Goal: Task Accomplishment & Management: Use online tool/utility

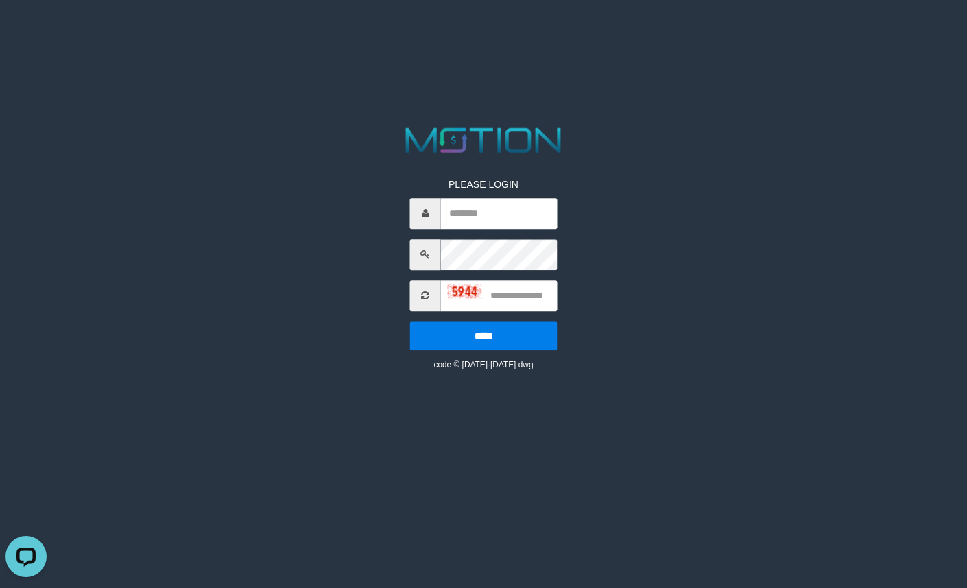
drag, startPoint x: 245, startPoint y: 78, endPoint x: 267, endPoint y: 38, distance: 45.8
click at [245, 34] on html "PLEASE LOGIN ***** code © 2012-2018 dwg" at bounding box center [483, 17] width 967 height 34
click at [516, 211] on input "text" at bounding box center [499, 213] width 117 height 31
paste input "*********"
type input "*********"
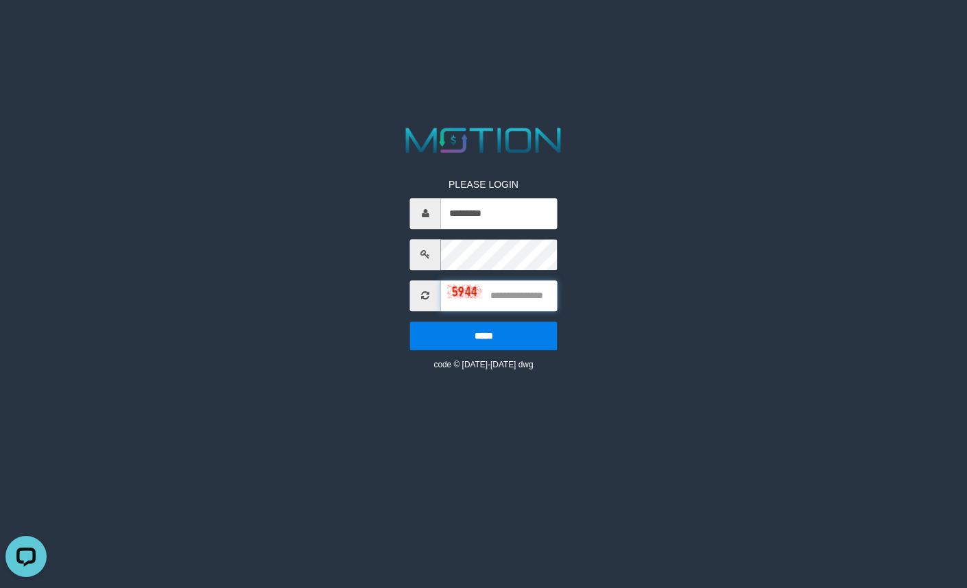
click at [507, 298] on input "text" at bounding box center [499, 295] width 117 height 31
type input "****"
click at [410, 322] on input "*****" at bounding box center [483, 336] width 147 height 29
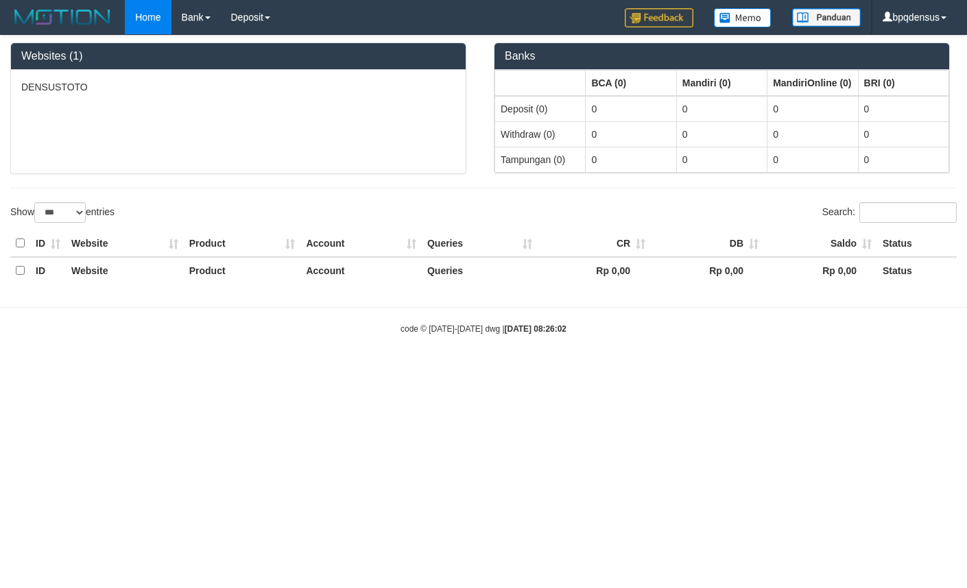
select select "***"
drag, startPoint x: 444, startPoint y: 413, endPoint x: 376, endPoint y: 326, distance: 110.8
click at [444, 370] on html "Toggle navigation Home Bank Account List Load By Website Group [ITOTO] DENSUSTO…" at bounding box center [483, 185] width 967 height 370
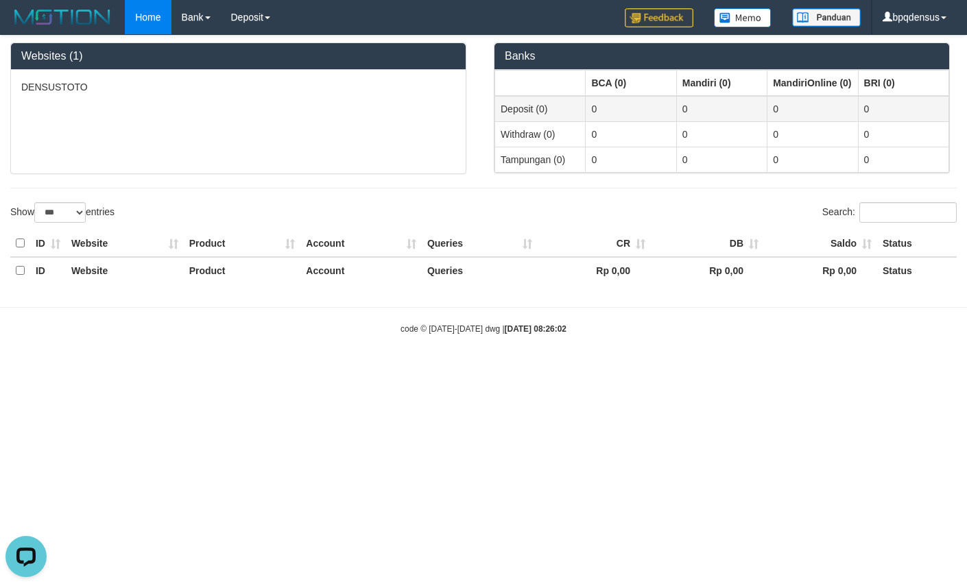
click at [520, 105] on td "Deposit (0)" at bounding box center [540, 109] width 91 height 26
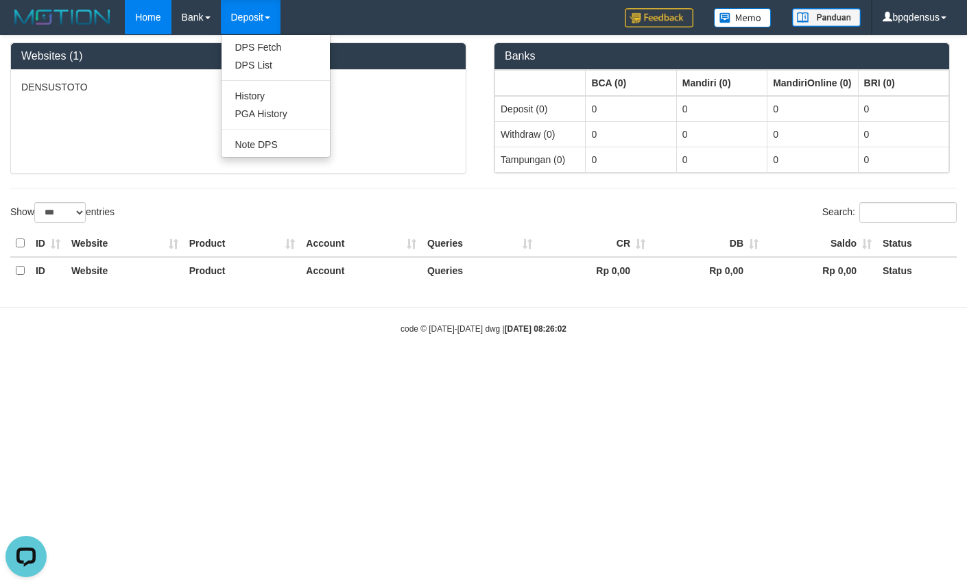
click at [239, 15] on link "Deposit" at bounding box center [251, 17] width 60 height 34
click at [261, 15] on link "Deposit" at bounding box center [251, 17] width 60 height 34
click at [266, 110] on link "PGA History" at bounding box center [275, 114] width 108 height 18
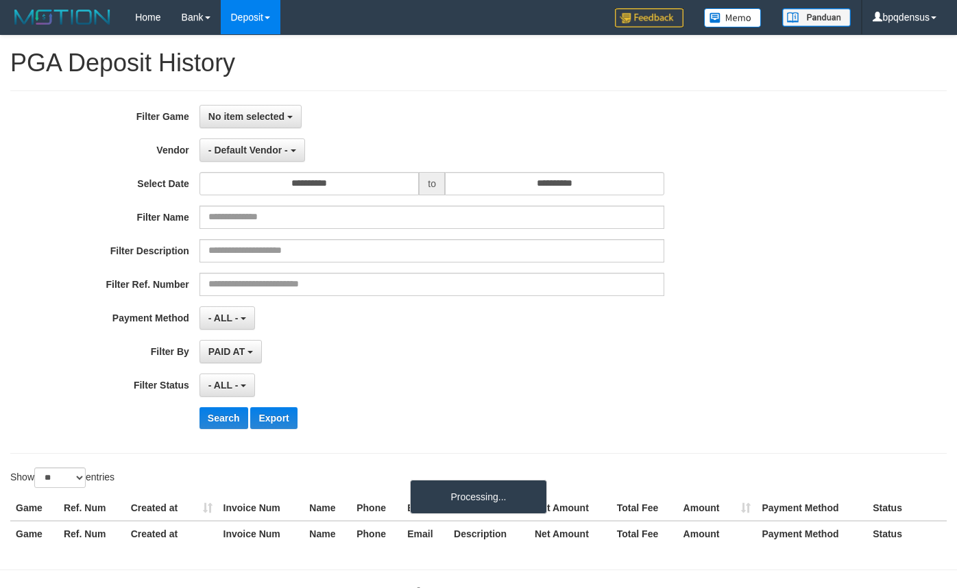
select select
select select "**"
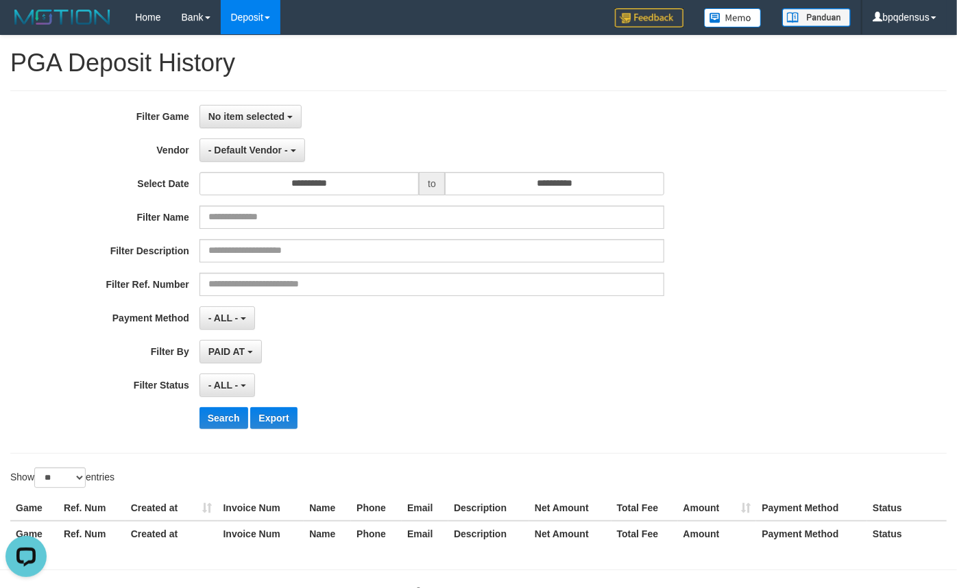
scroll to position [42, 0]
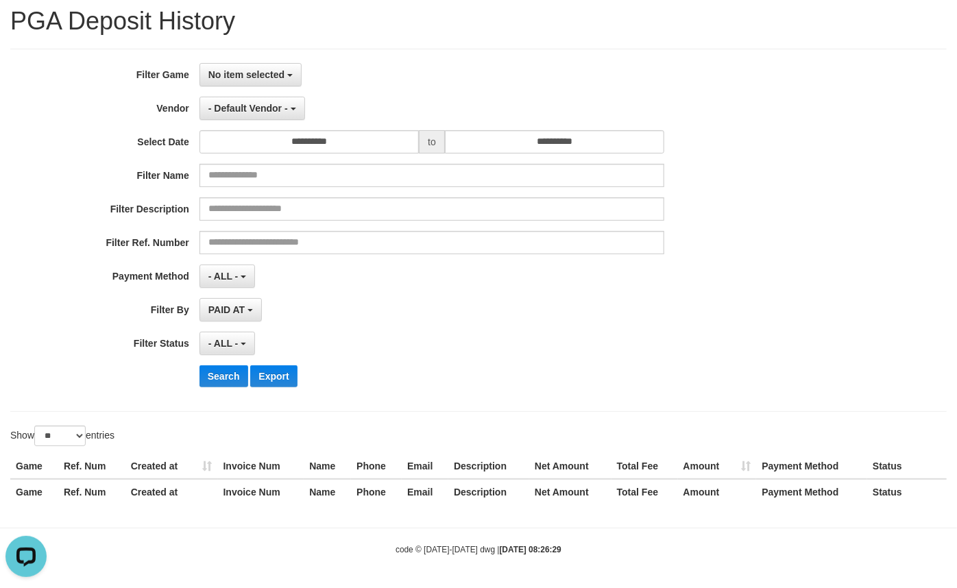
drag, startPoint x: 377, startPoint y: 315, endPoint x: 324, endPoint y: 276, distance: 66.2
click at [377, 315] on div "PAID AT PAID AT CREATED AT" at bounding box center [433, 309] width 466 height 23
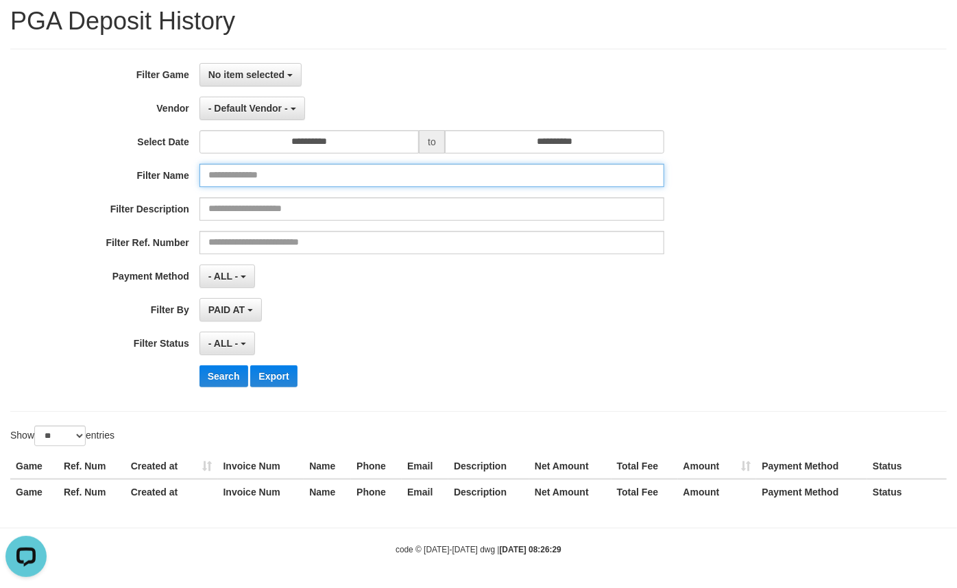
click at [264, 178] on input "text" at bounding box center [433, 175] width 466 height 23
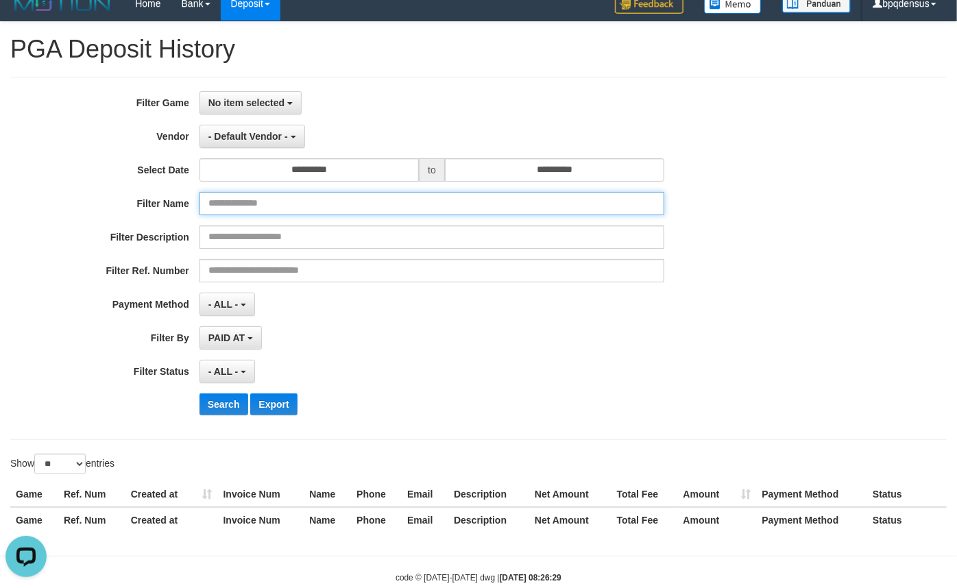
scroll to position [0, 0]
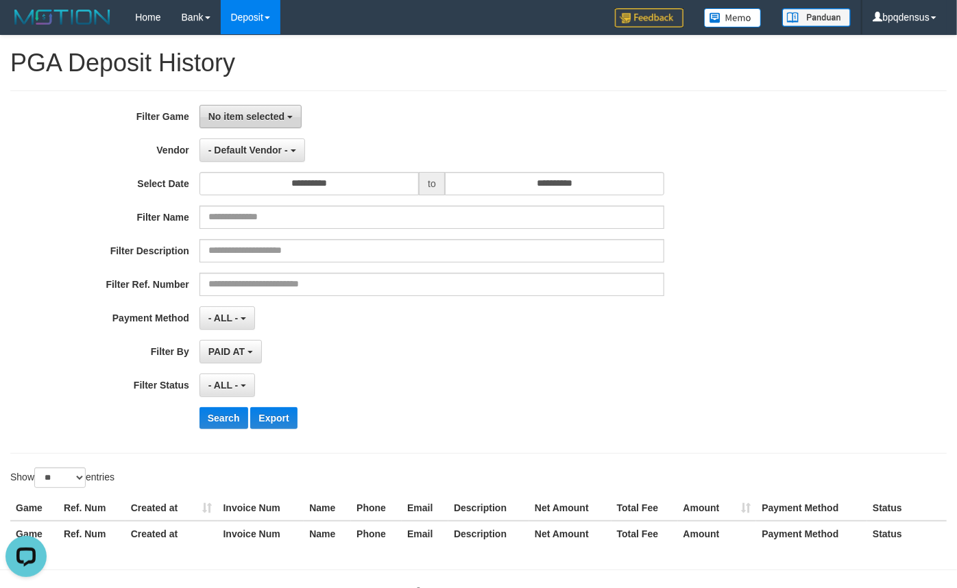
click at [261, 121] on button "No item selected" at bounding box center [251, 116] width 102 height 23
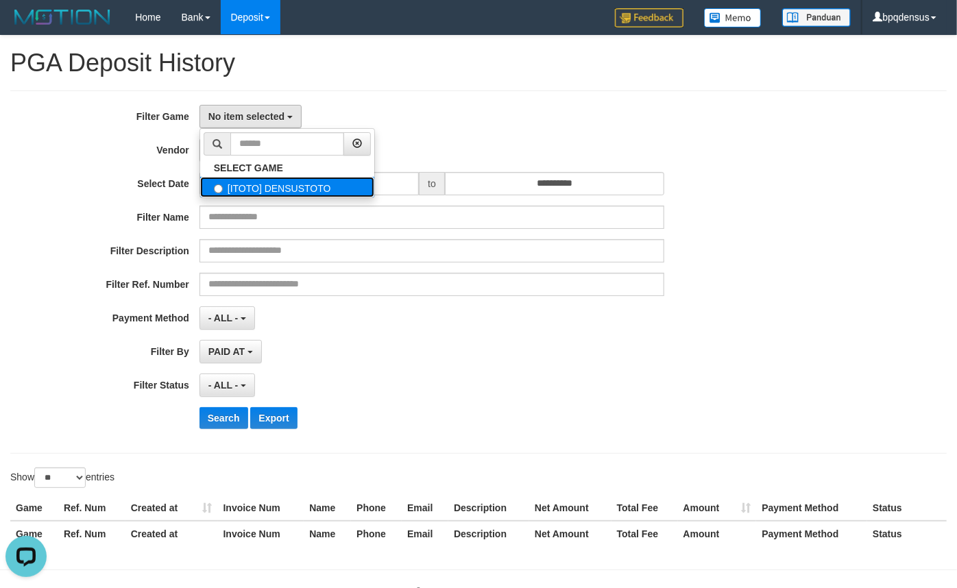
click at [268, 184] on label "[ITOTO] DENSUSTOTO" at bounding box center [287, 187] width 174 height 21
select select "****"
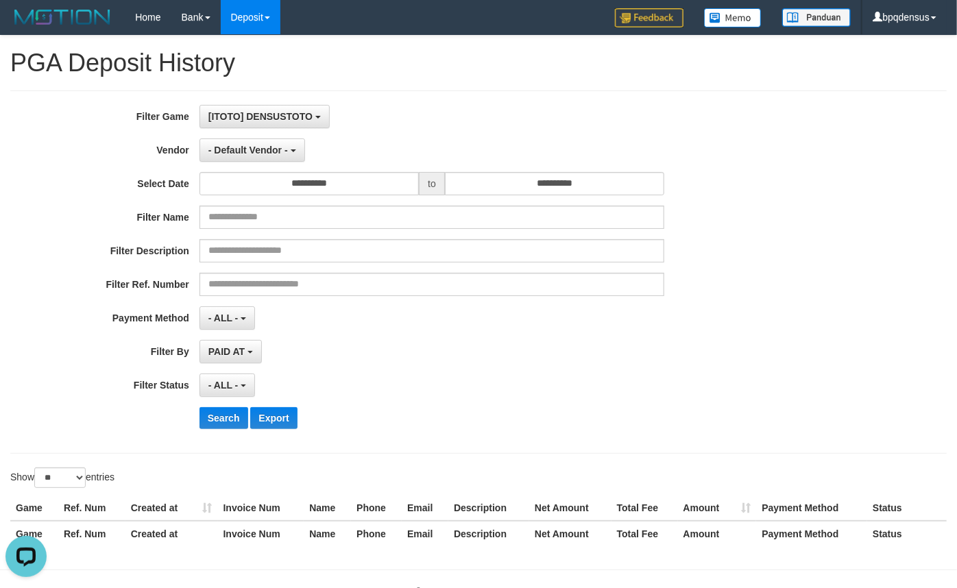
scroll to position [12, 0]
click at [268, 150] on span "- Default Vendor -" at bounding box center [248, 150] width 80 height 11
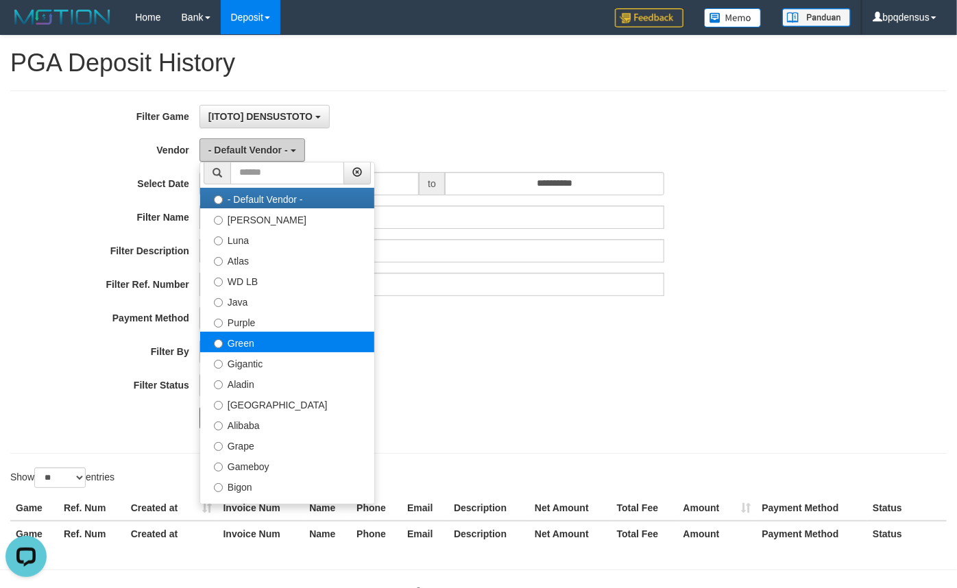
scroll to position [0, 0]
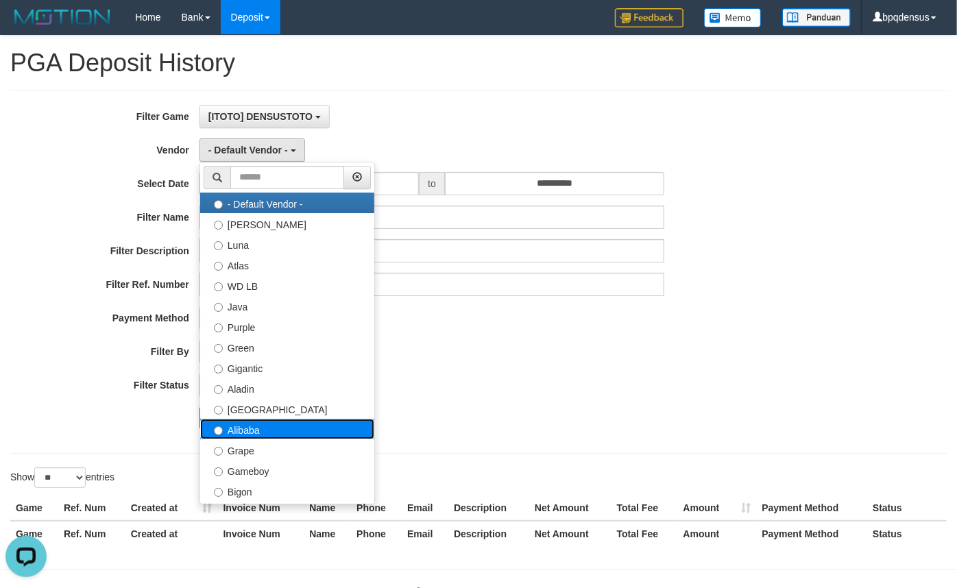
click at [258, 423] on label "Alibaba" at bounding box center [287, 429] width 174 height 21
select select "**********"
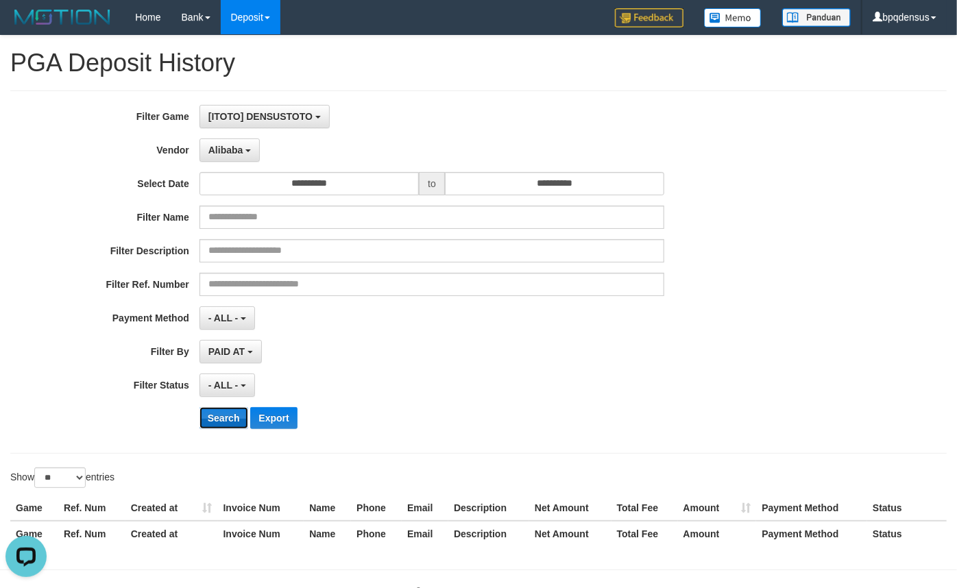
click at [235, 408] on button "Search" at bounding box center [224, 418] width 49 height 22
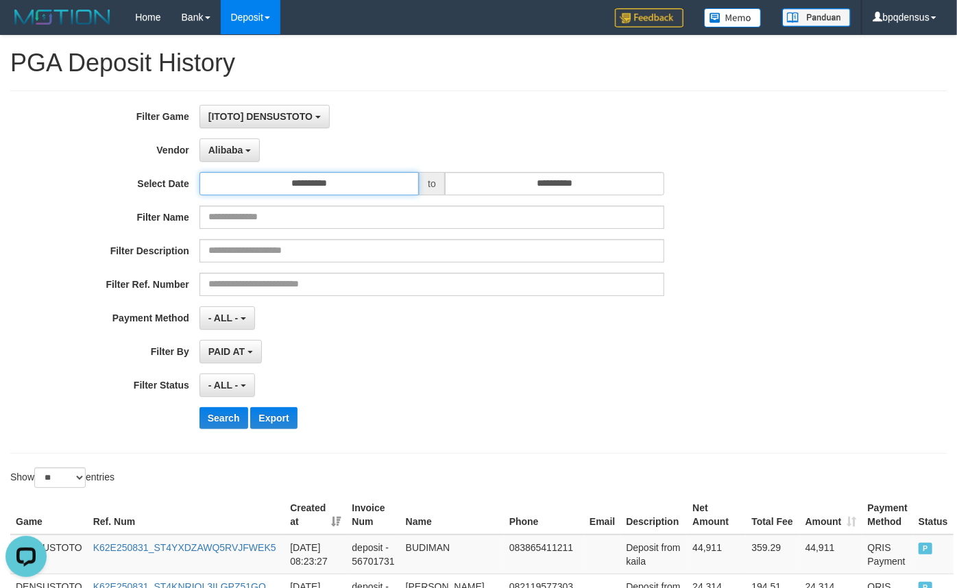
click at [321, 185] on input "**********" at bounding box center [309, 183] width 219 height 23
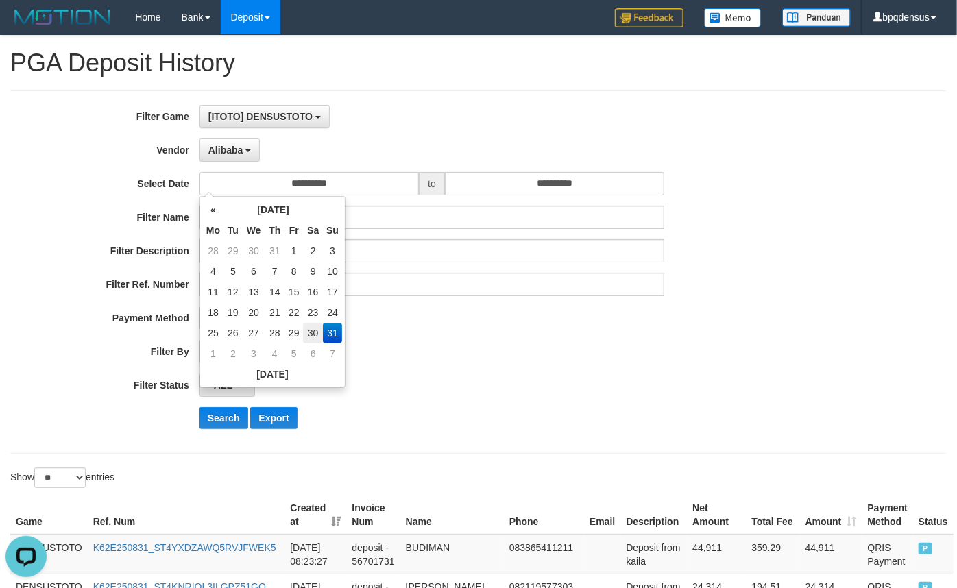
click at [303, 328] on td "30" at bounding box center [313, 333] width 20 height 21
type input "**********"
click at [383, 429] on div "**********" at bounding box center [399, 272] width 798 height 335
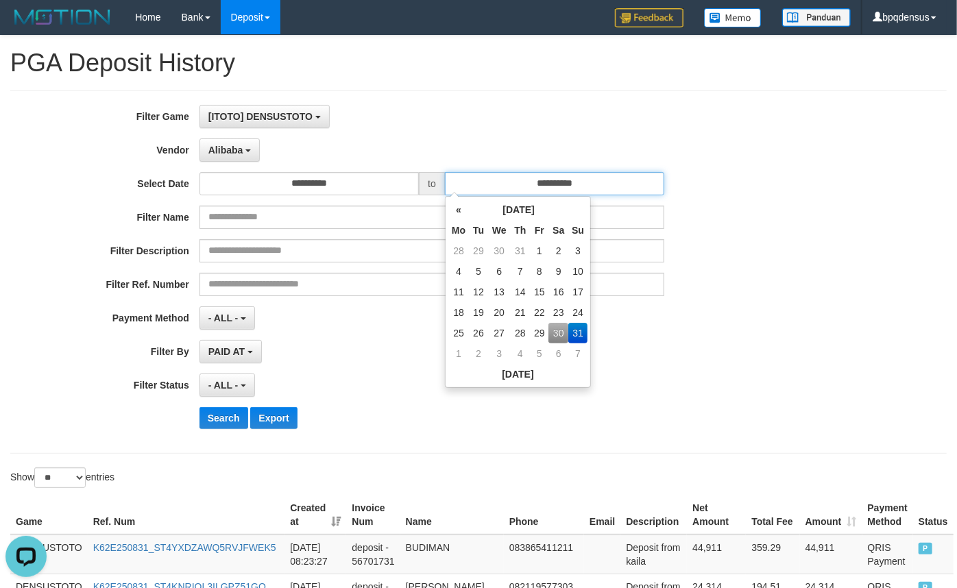
click at [577, 183] on input "**********" at bounding box center [554, 183] width 219 height 23
click at [555, 331] on td "30" at bounding box center [559, 333] width 20 height 21
type input "**********"
click at [661, 392] on div "- ALL - SELECT ALL - ALL - SELECT STATUS PENDING/UNPAID PAID CANCELED EXPIRED" at bounding box center [433, 385] width 466 height 23
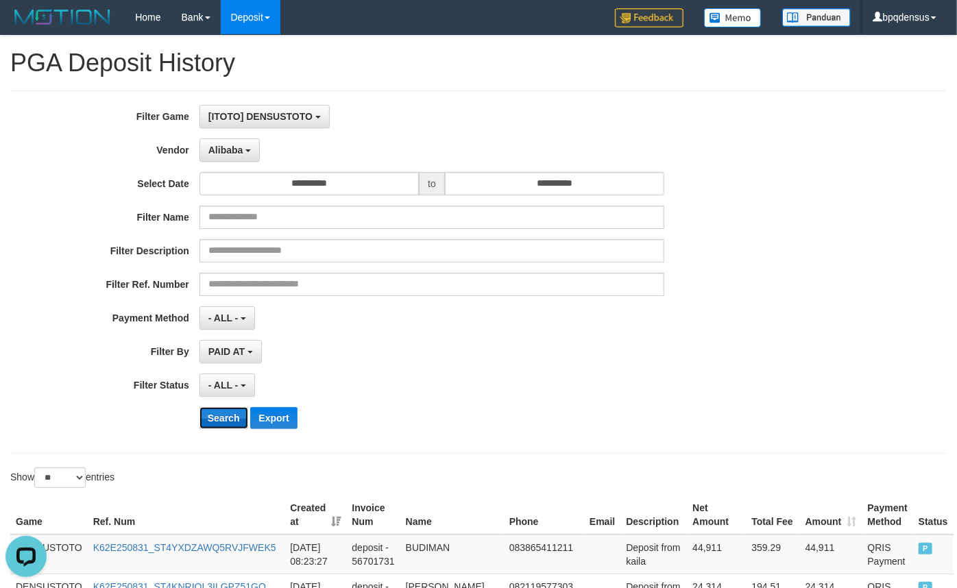
click at [228, 418] on button "Search" at bounding box center [224, 418] width 49 height 22
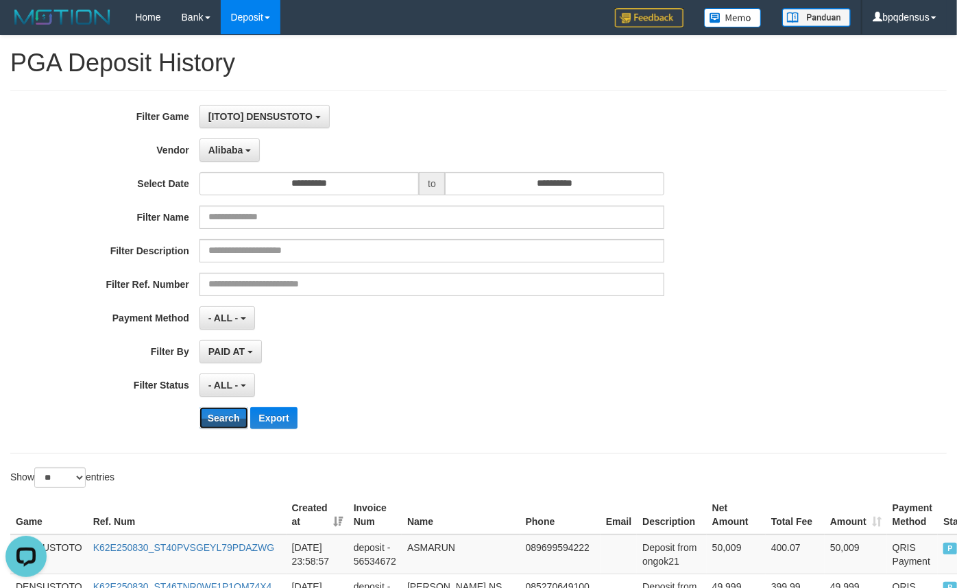
drag, startPoint x: 228, startPoint y: 418, endPoint x: 315, endPoint y: 420, distance: 87.8
click at [347, 423] on div "Search Export" at bounding box center [499, 418] width 599 height 22
click at [252, 409] on button "Export" at bounding box center [273, 418] width 47 height 22
click at [291, 410] on button "Export" at bounding box center [273, 418] width 47 height 22
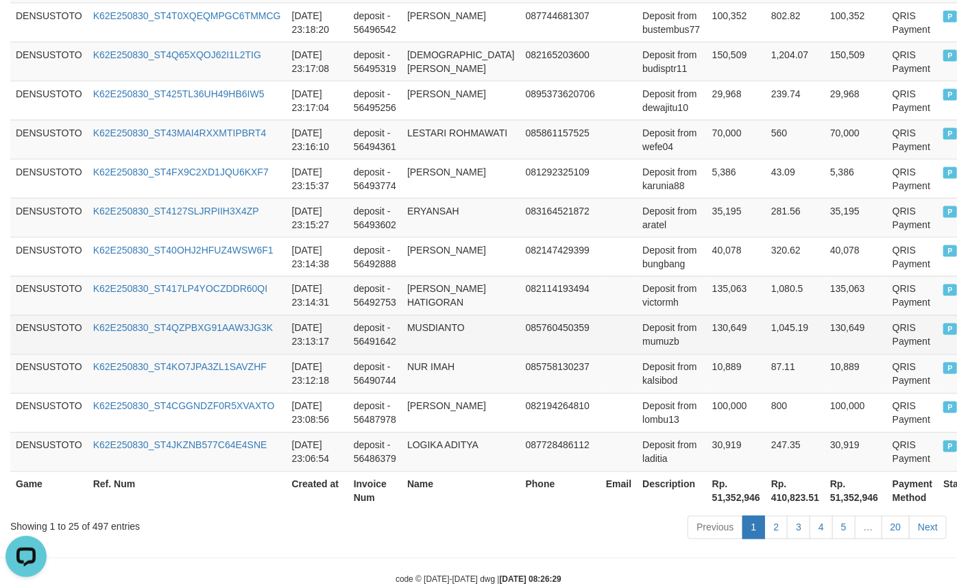
scroll to position [1111, 0]
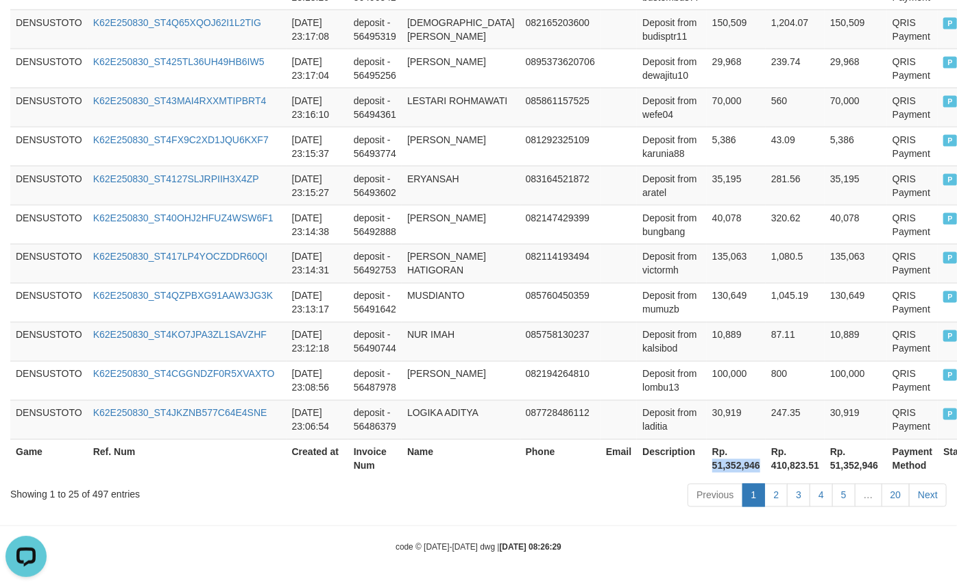
copy th "51,352,946"
drag, startPoint x: 671, startPoint y: 465, endPoint x: 721, endPoint y: 466, distance: 49.4
click at [721, 466] on th "Rp. 51,352,946" at bounding box center [736, 459] width 59 height 39
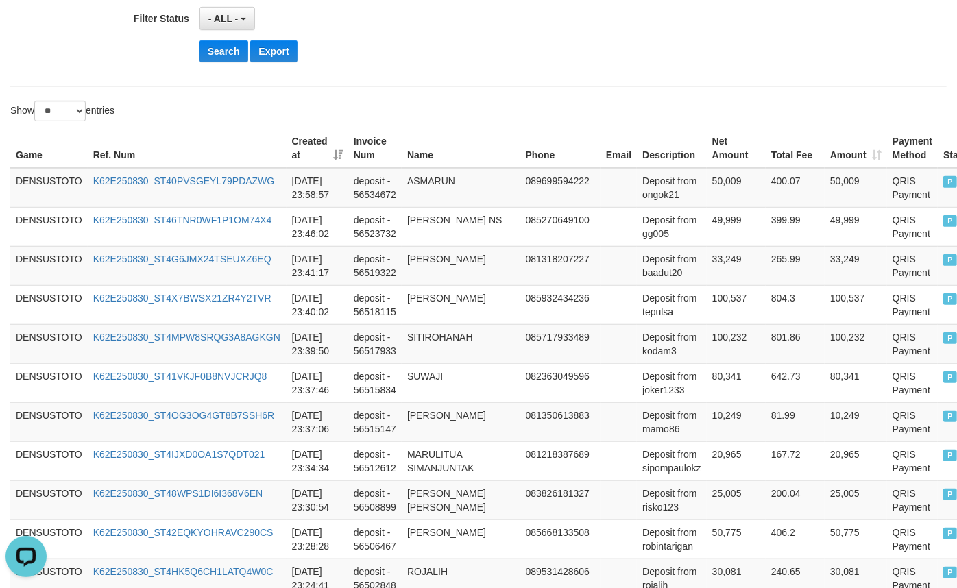
scroll to position [0, 0]
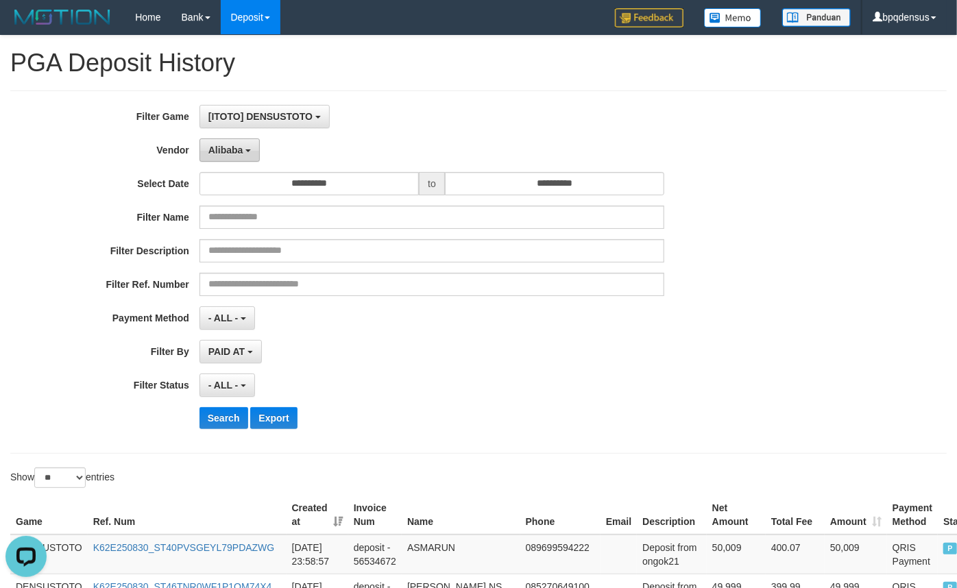
click at [221, 143] on button "Alibaba" at bounding box center [230, 150] width 60 height 23
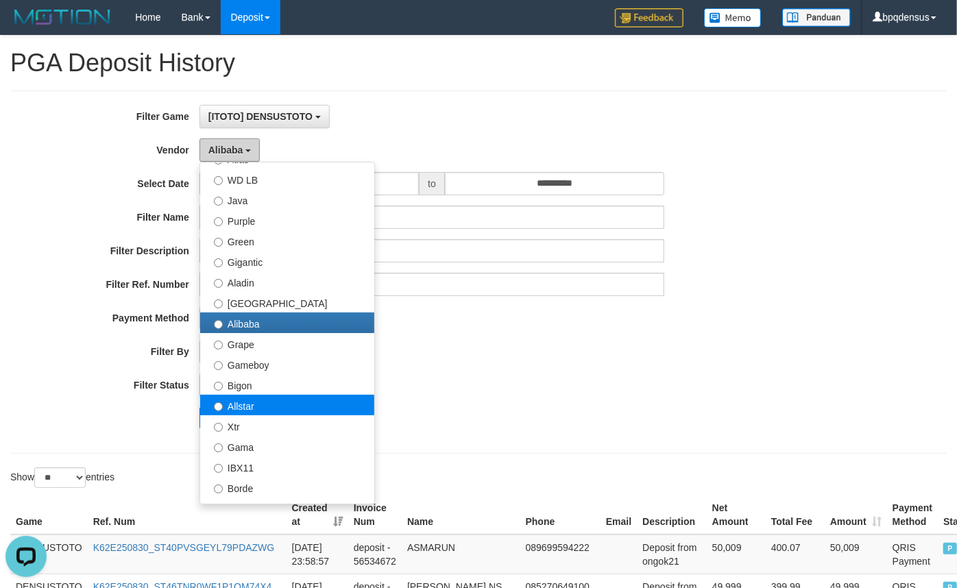
scroll to position [124, 0]
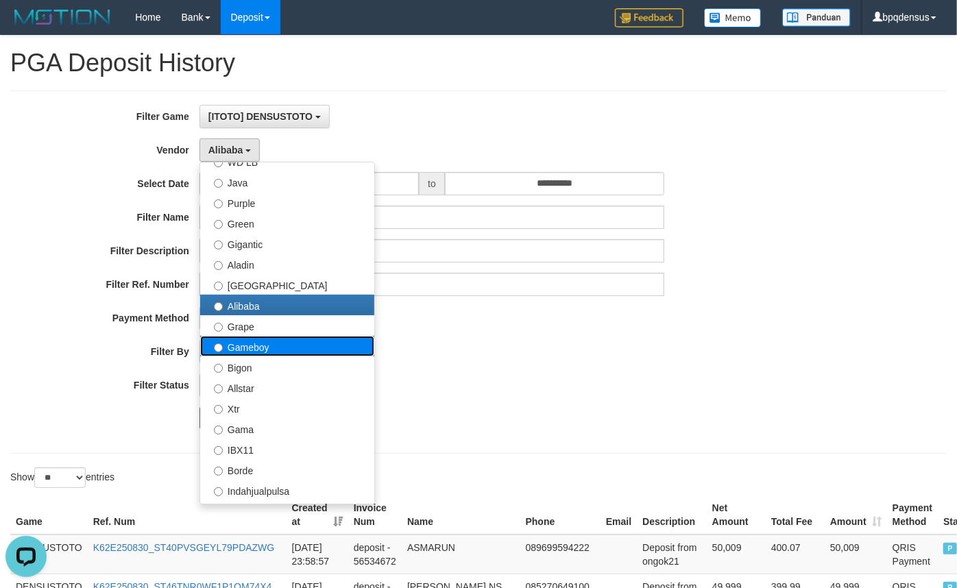
click at [262, 336] on label "Gameboy" at bounding box center [287, 346] width 174 height 21
select select "**********"
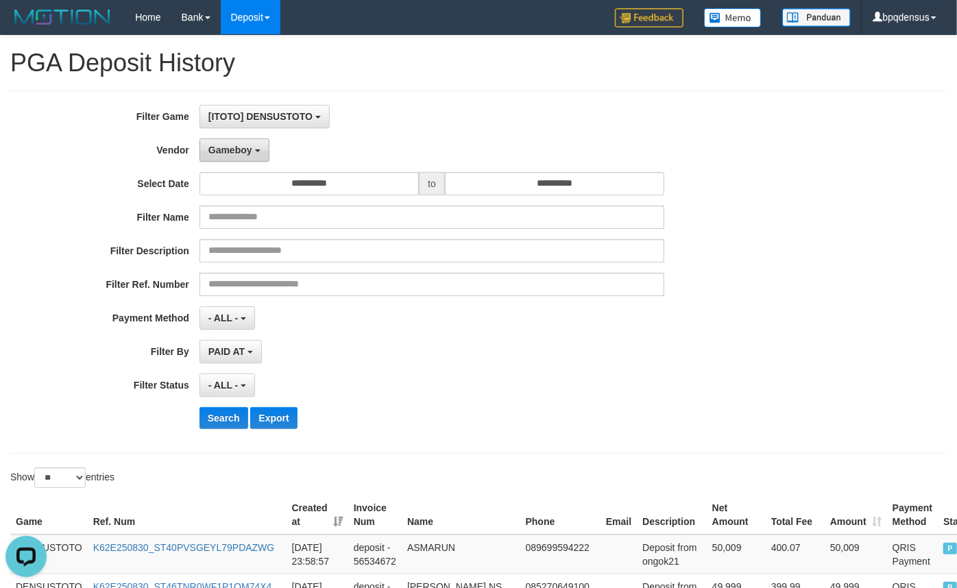
click at [252, 150] on button "Gameboy" at bounding box center [235, 150] width 70 height 23
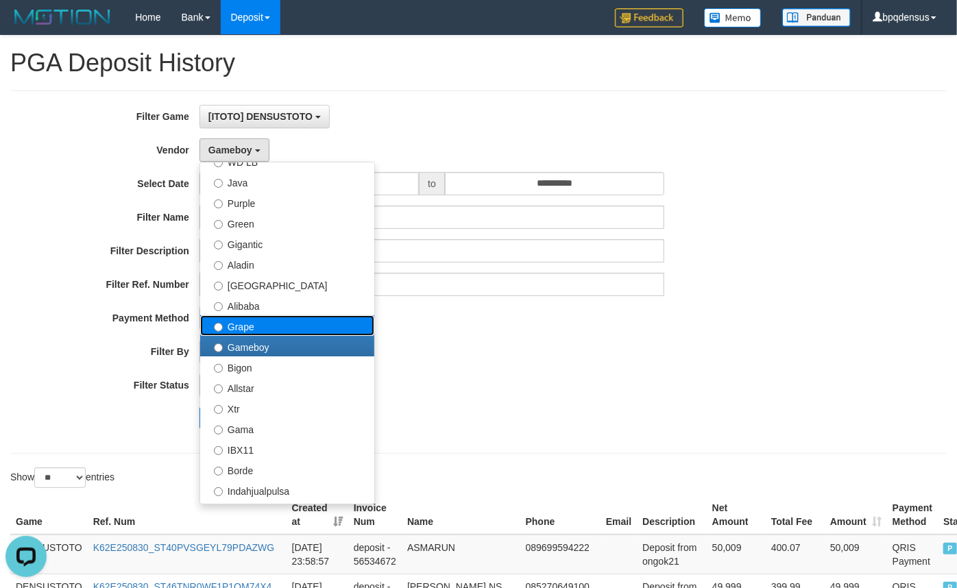
click at [245, 320] on label "Grape" at bounding box center [287, 325] width 174 height 21
select select "**********"
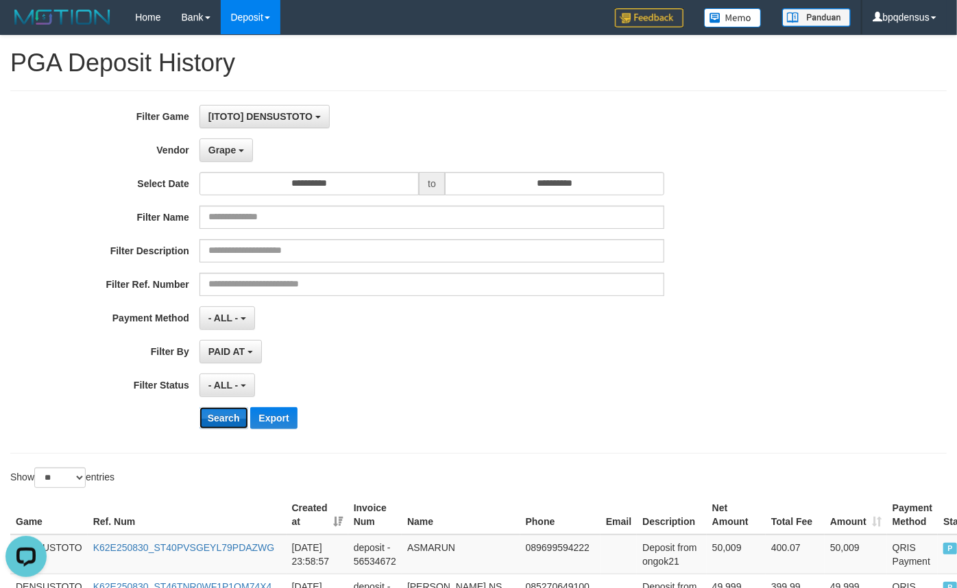
click at [224, 418] on button "Search" at bounding box center [224, 418] width 49 height 22
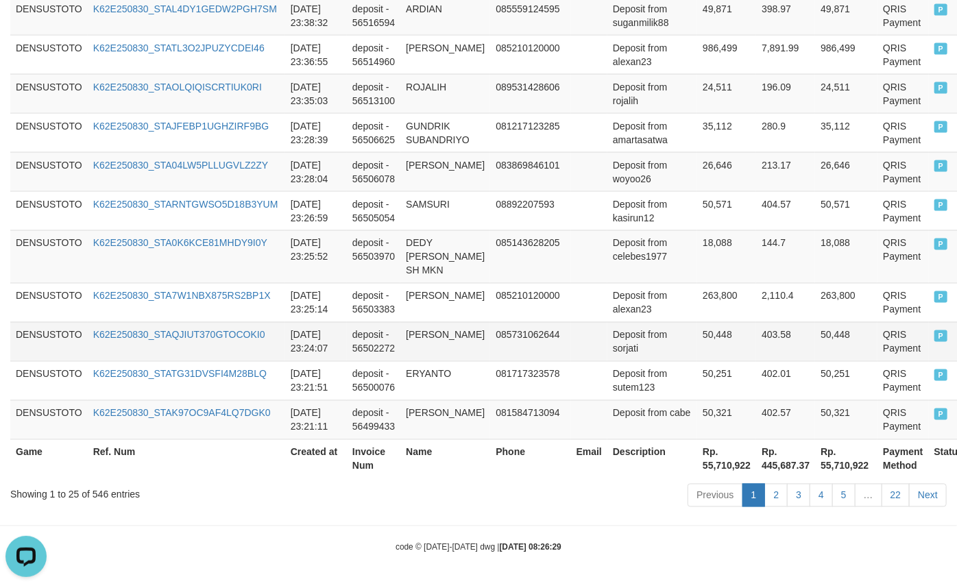
scroll to position [1125, 0]
click at [697, 466] on th "Rp. 55,710,922" at bounding box center [726, 459] width 59 height 39
copy th "55,710,922"
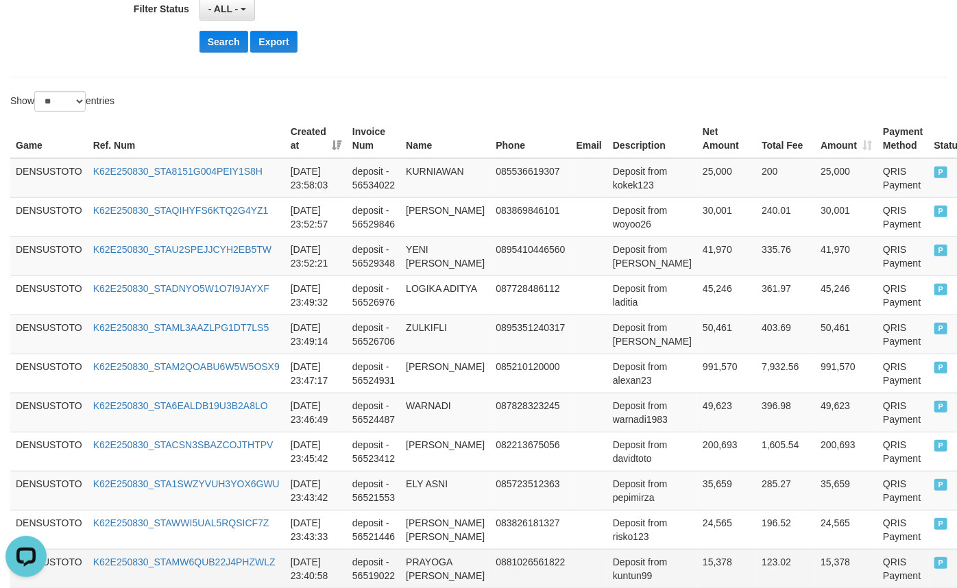
scroll to position [2, 0]
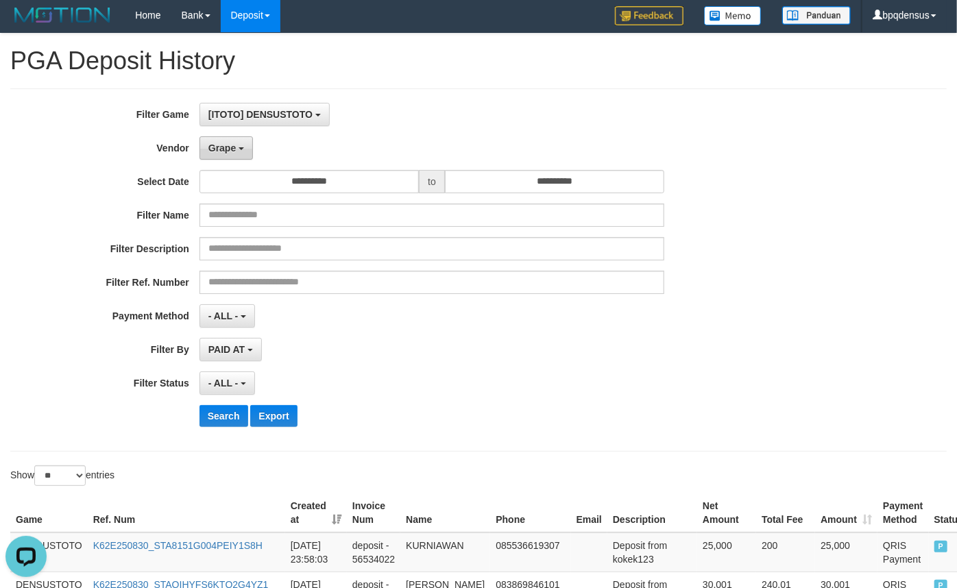
drag, startPoint x: 238, startPoint y: 152, endPoint x: 237, endPoint y: 161, distance: 9.7
click at [238, 152] on button "Grape" at bounding box center [226, 147] width 53 height 23
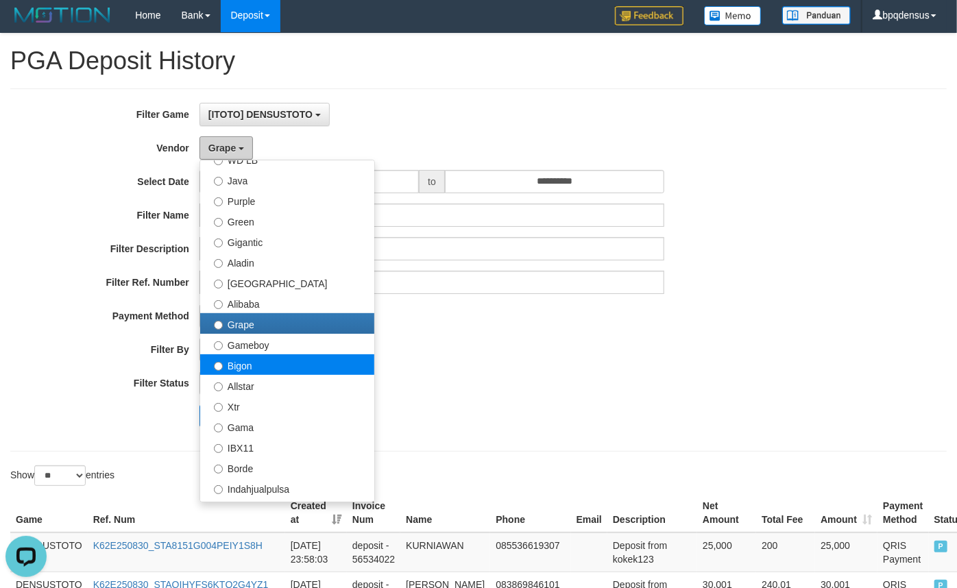
scroll to position [187, 0]
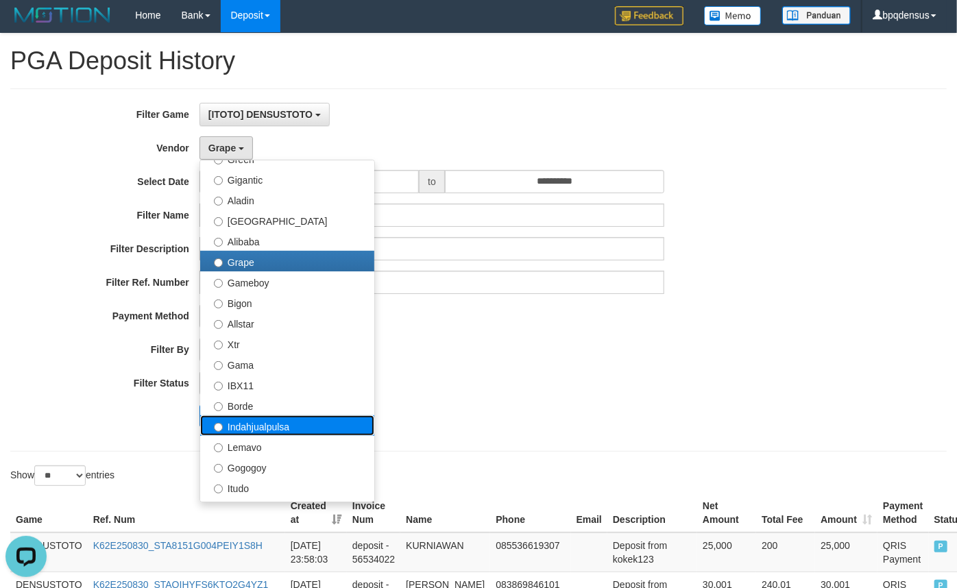
click at [237, 420] on label "Indahjualpulsa" at bounding box center [287, 426] width 174 height 21
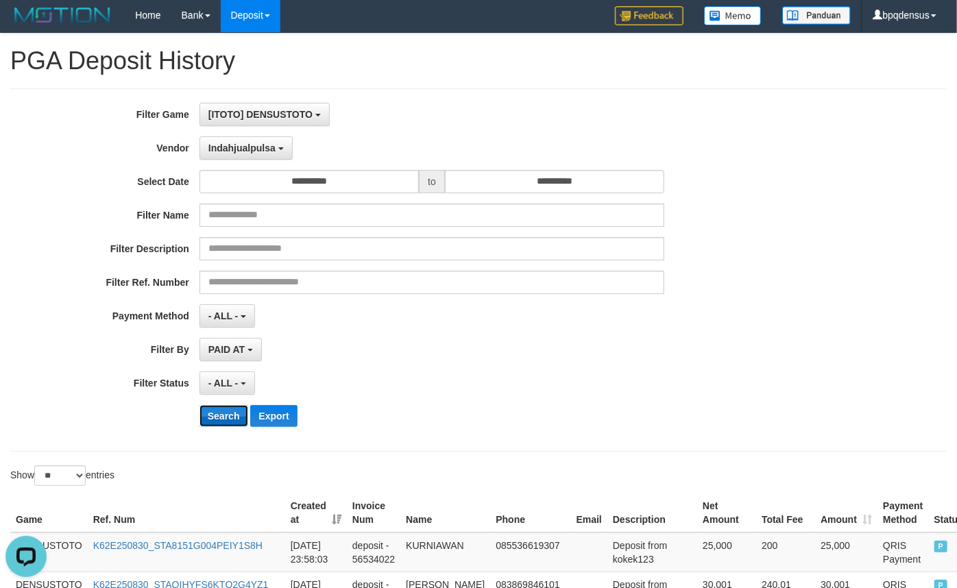
click at [219, 418] on button "Search" at bounding box center [224, 416] width 49 height 22
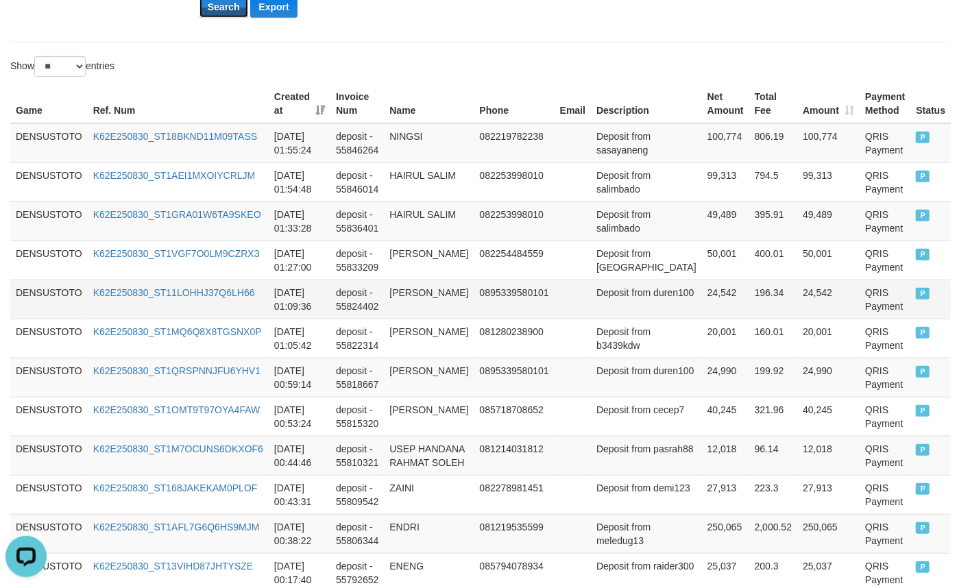
scroll to position [766, 0]
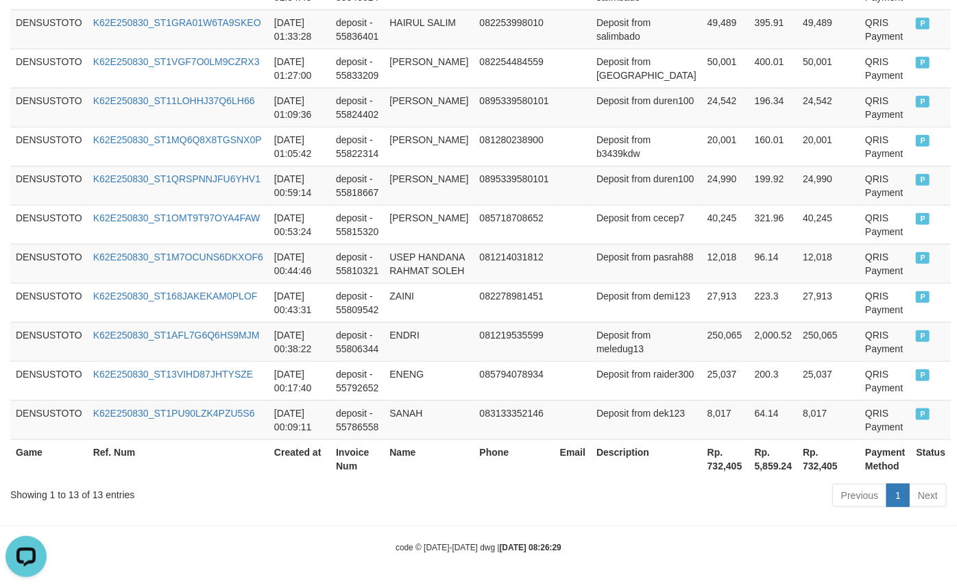
click at [702, 466] on th "Rp. 732,405" at bounding box center [725, 459] width 47 height 39
copy th "732,405"
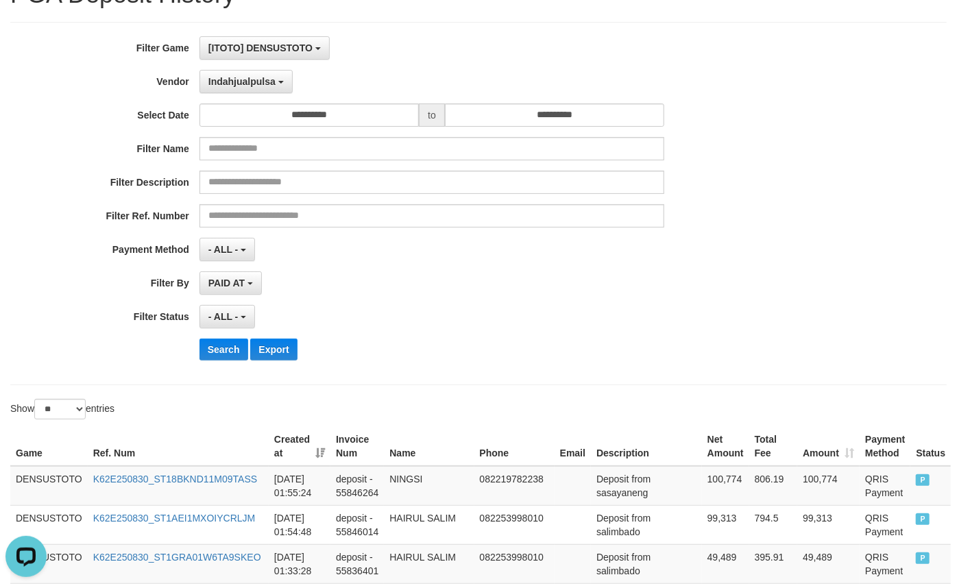
scroll to position [0, 0]
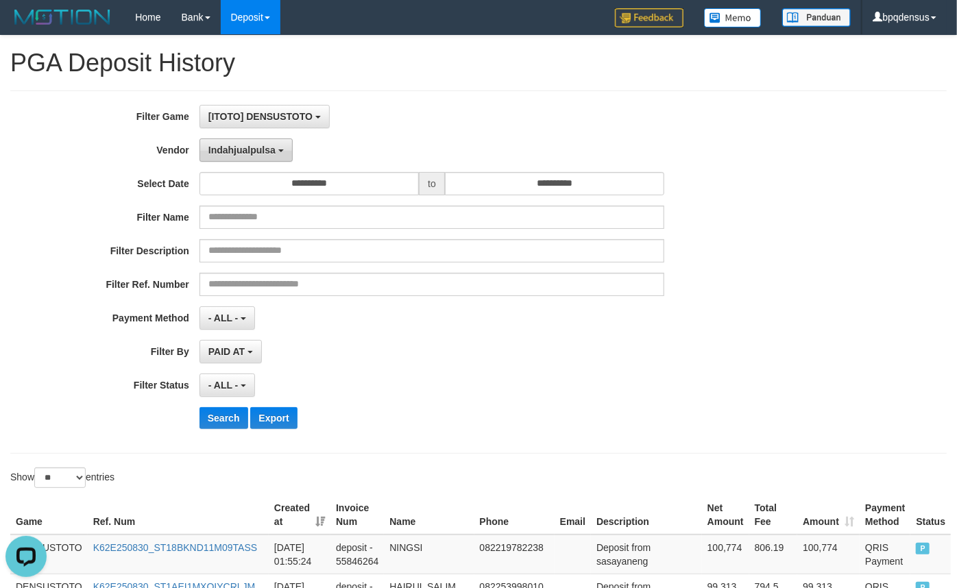
click at [224, 154] on span "Indahjualpulsa" at bounding box center [241, 150] width 67 height 11
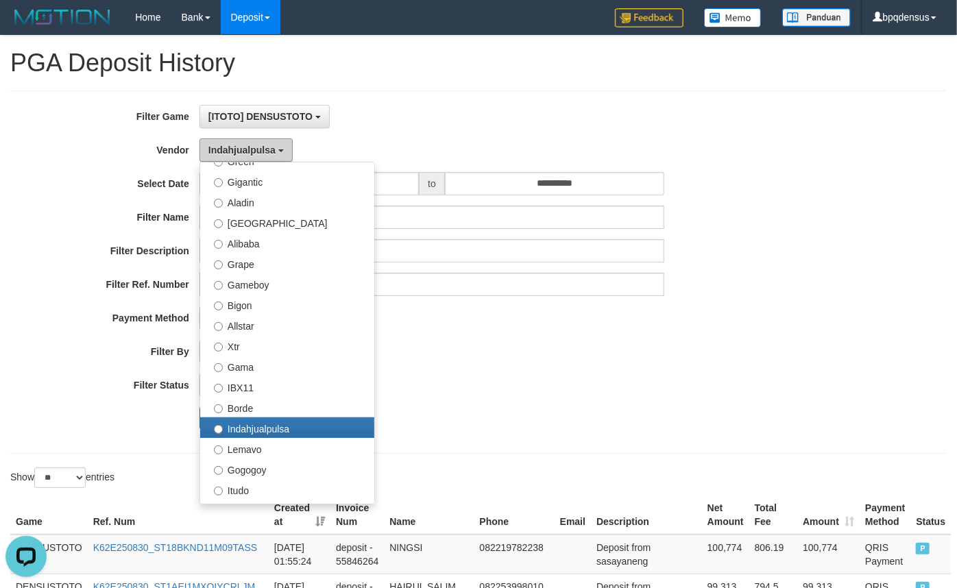
drag, startPoint x: 241, startPoint y: 145, endPoint x: 247, endPoint y: 173, distance: 28.6
click at [241, 145] on span "Indahjualpulsa" at bounding box center [241, 150] width 67 height 11
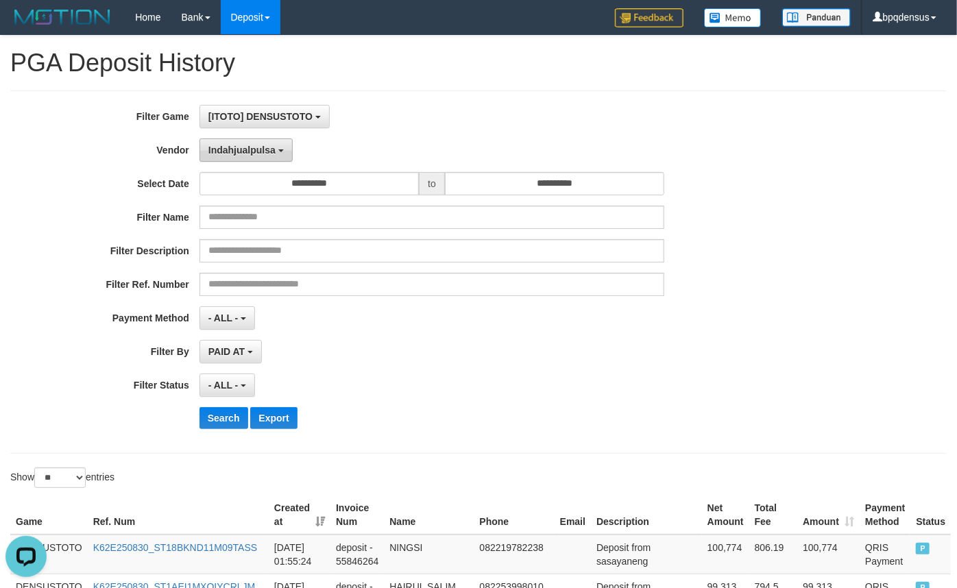
click at [249, 149] on span "Indahjualpulsa" at bounding box center [241, 150] width 67 height 11
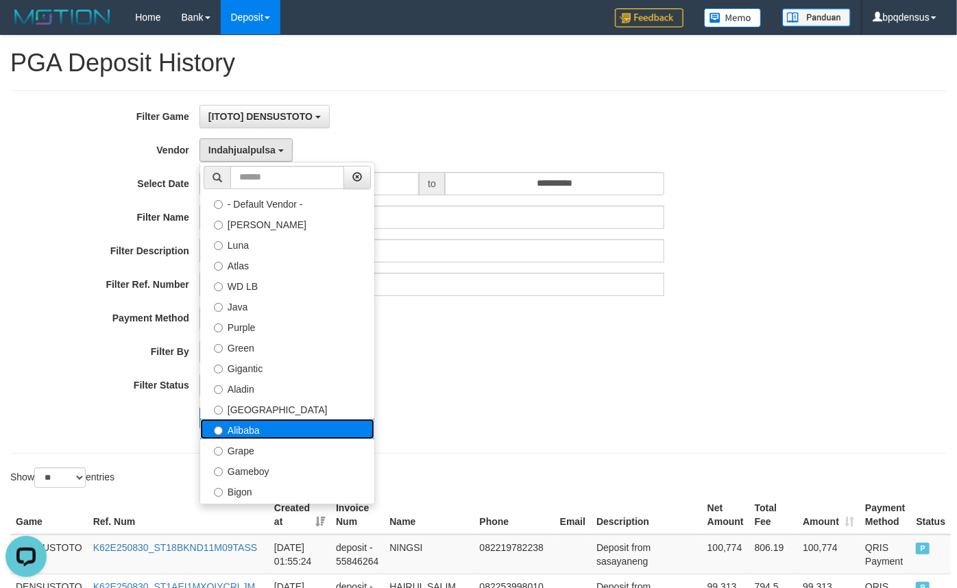
click at [237, 430] on label "Alibaba" at bounding box center [287, 429] width 174 height 21
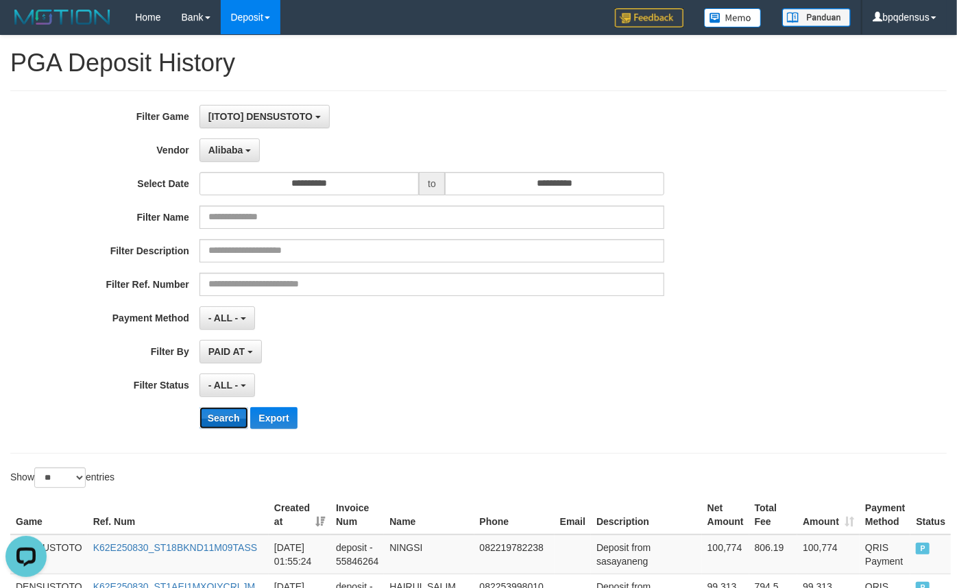
click at [223, 411] on button "Search" at bounding box center [224, 418] width 49 height 22
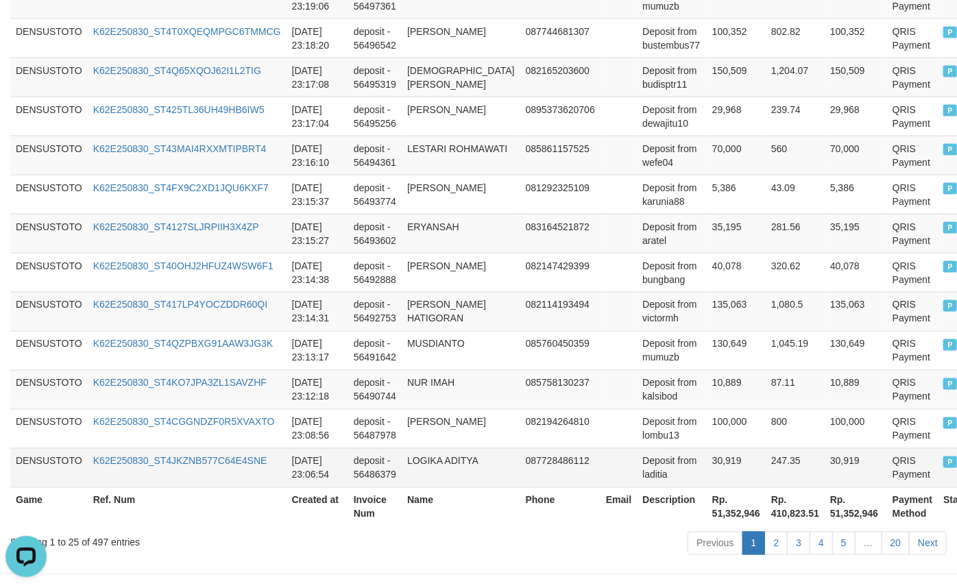
scroll to position [1111, 0]
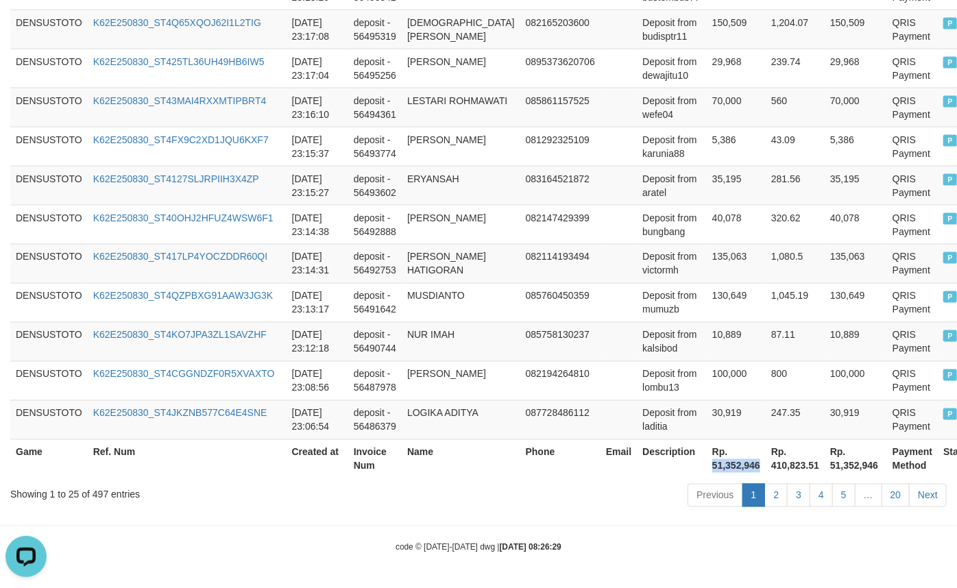
drag, startPoint x: 672, startPoint y: 466, endPoint x: 719, endPoint y: 465, distance: 47.3
click at [719, 465] on th "Rp. 51,352,946" at bounding box center [736, 459] width 59 height 39
click at [707, 464] on th "Rp. 51,352,946" at bounding box center [736, 459] width 59 height 39
click at [707, 465] on th "Rp. 51,352,946" at bounding box center [736, 459] width 59 height 39
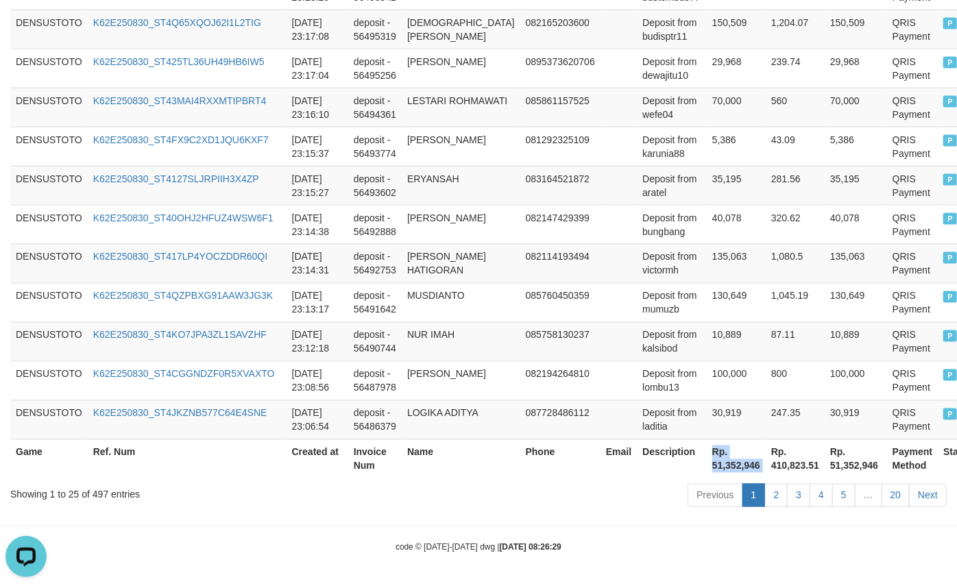
click at [707, 465] on th "Rp. 51,352,946" at bounding box center [736, 459] width 59 height 39
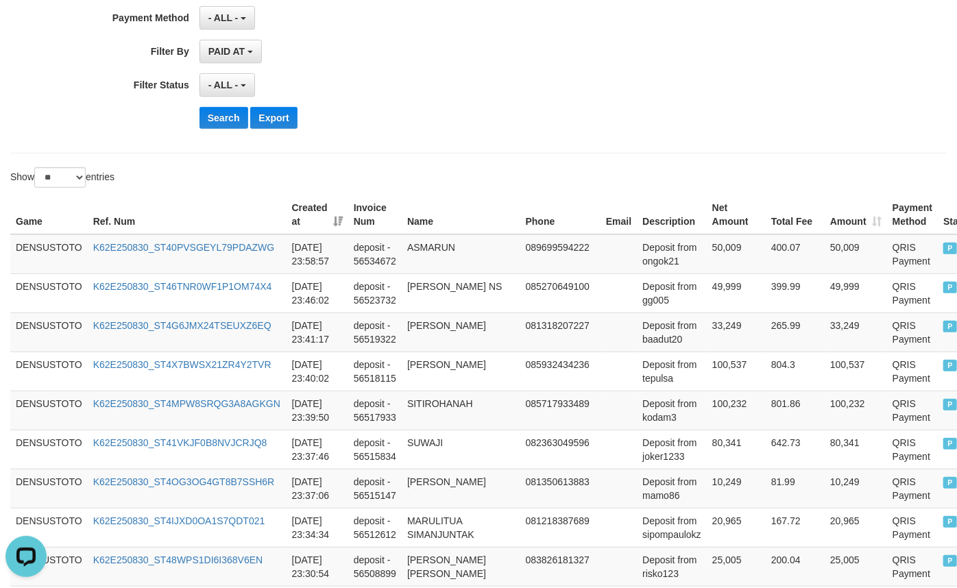
scroll to position [0, 0]
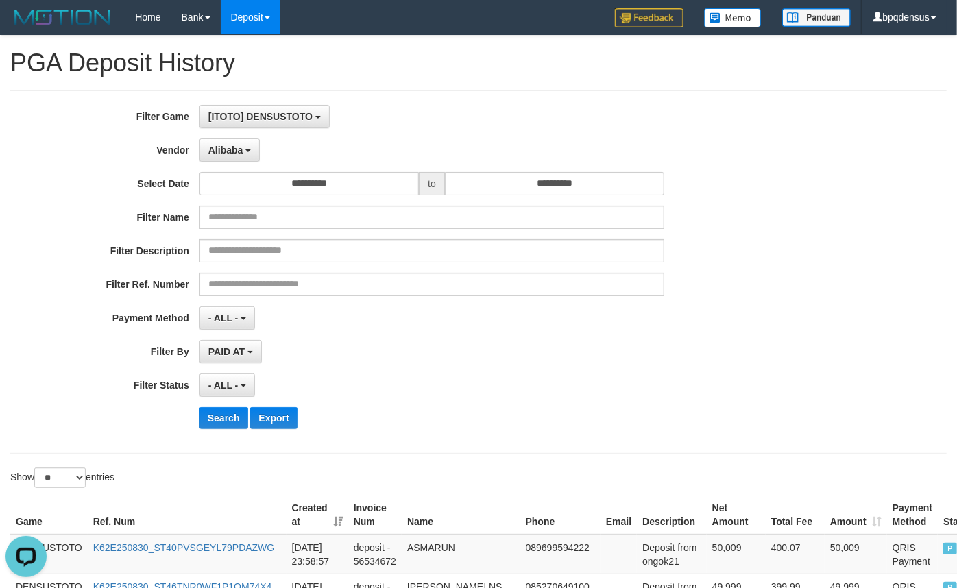
click at [707, 379] on div "**********" at bounding box center [399, 385] width 798 height 23
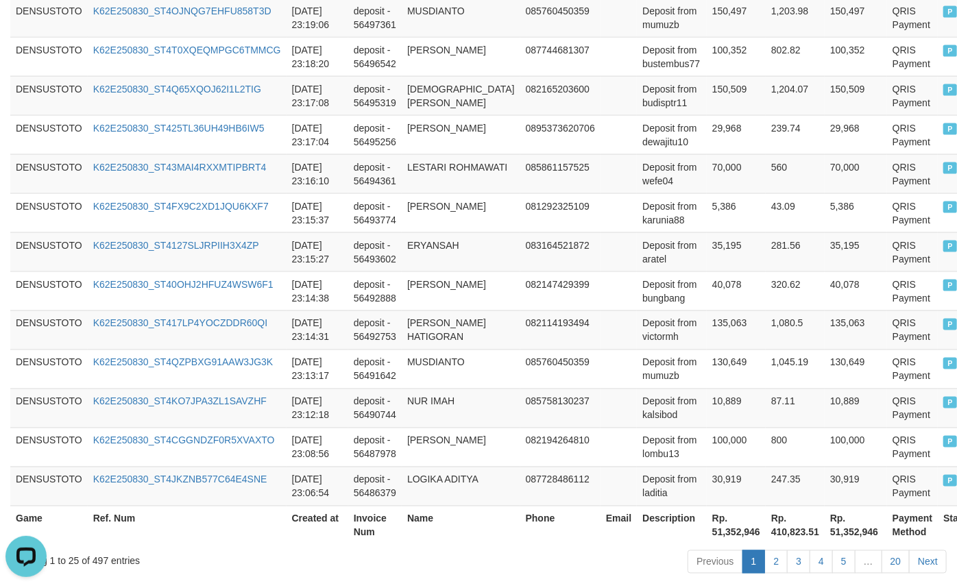
scroll to position [1111, 0]
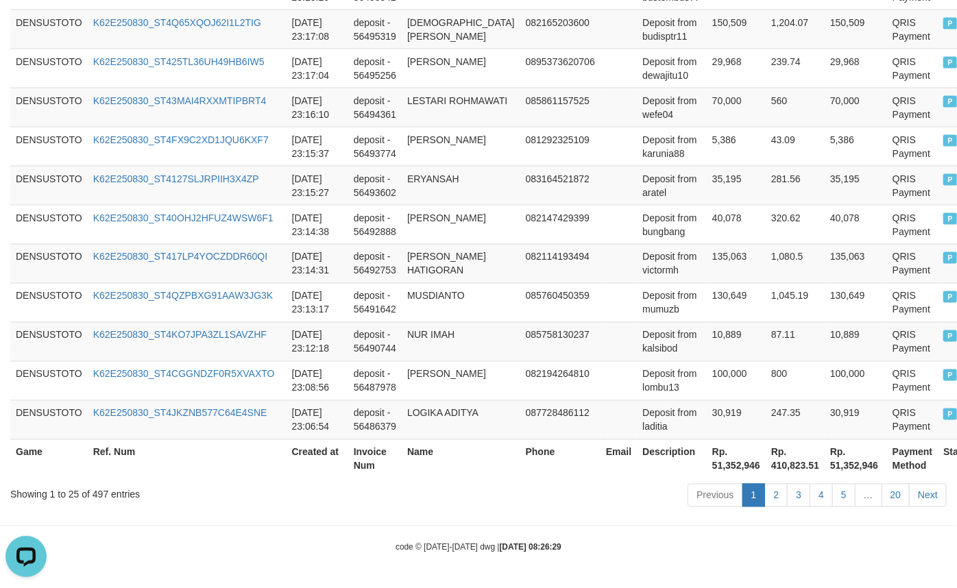
click at [707, 462] on th "Rp. 51,352,946" at bounding box center [736, 459] width 59 height 39
copy th "51,352,946"
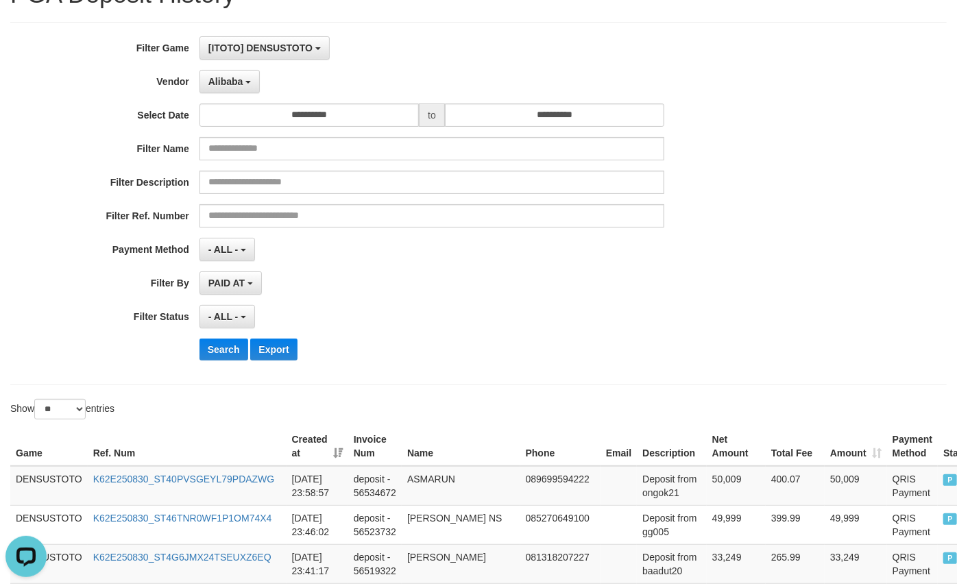
scroll to position [0, 0]
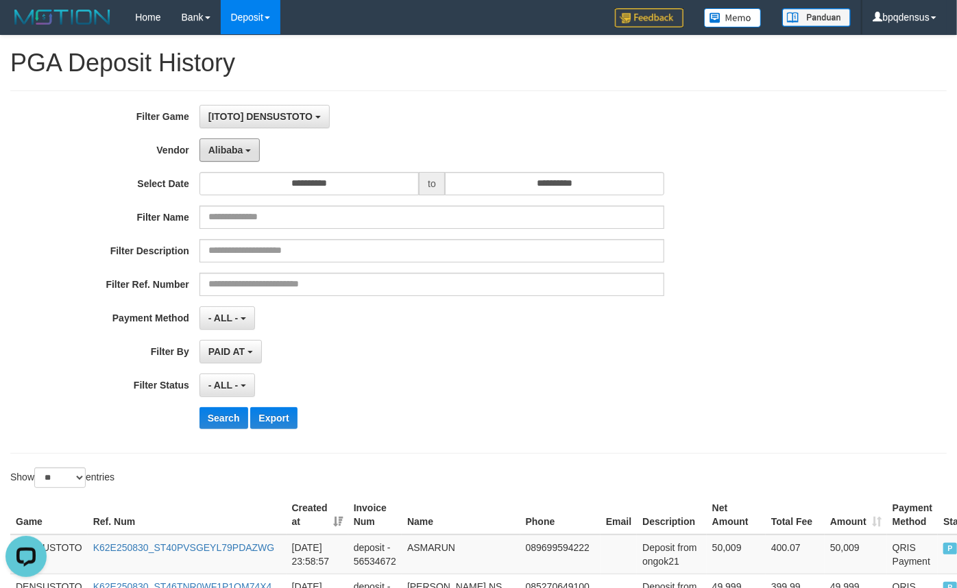
drag, startPoint x: 235, startPoint y: 149, endPoint x: 206, endPoint y: 291, distance: 144.7
click at [235, 147] on span "Alibaba" at bounding box center [225, 150] width 35 height 11
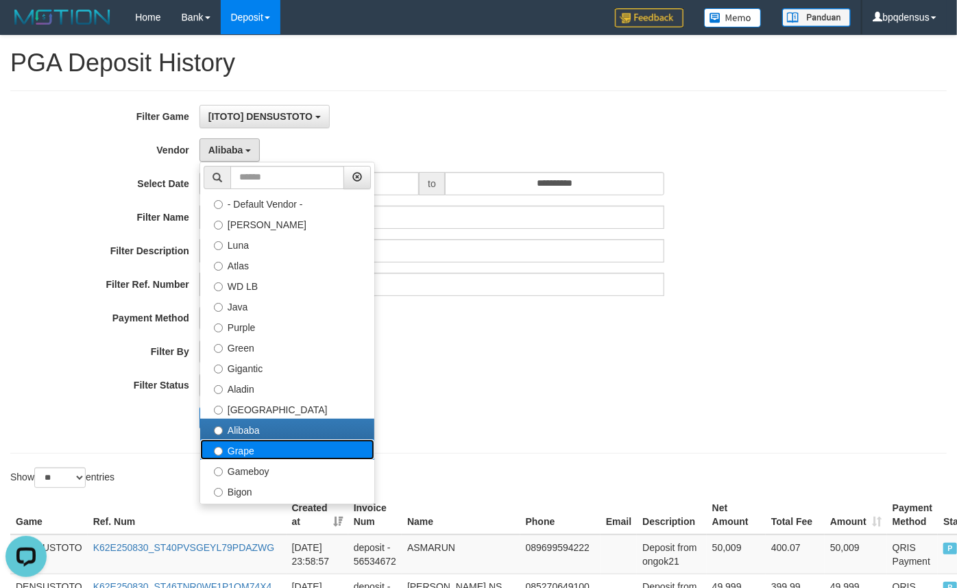
click at [235, 448] on label "Grape" at bounding box center [287, 450] width 174 height 21
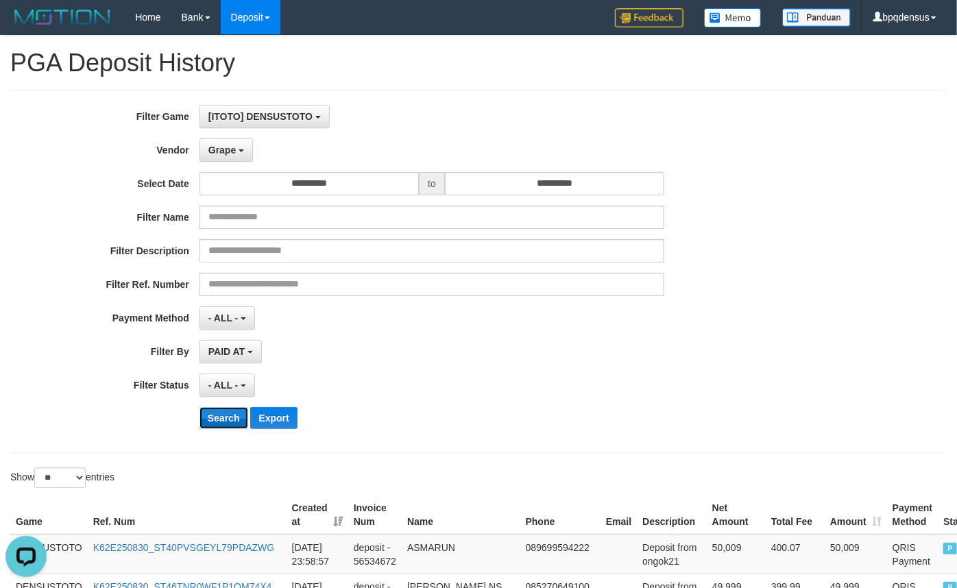
click at [220, 425] on button "Search" at bounding box center [224, 418] width 49 height 22
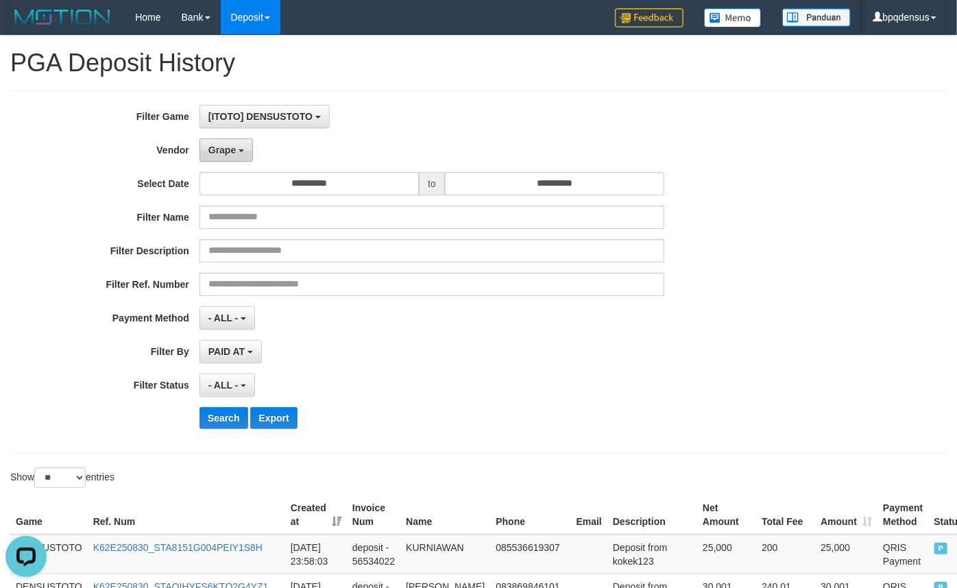
drag, startPoint x: 237, startPoint y: 156, endPoint x: 222, endPoint y: 197, distance: 43.8
click at [237, 156] on button "Grape" at bounding box center [226, 150] width 53 height 23
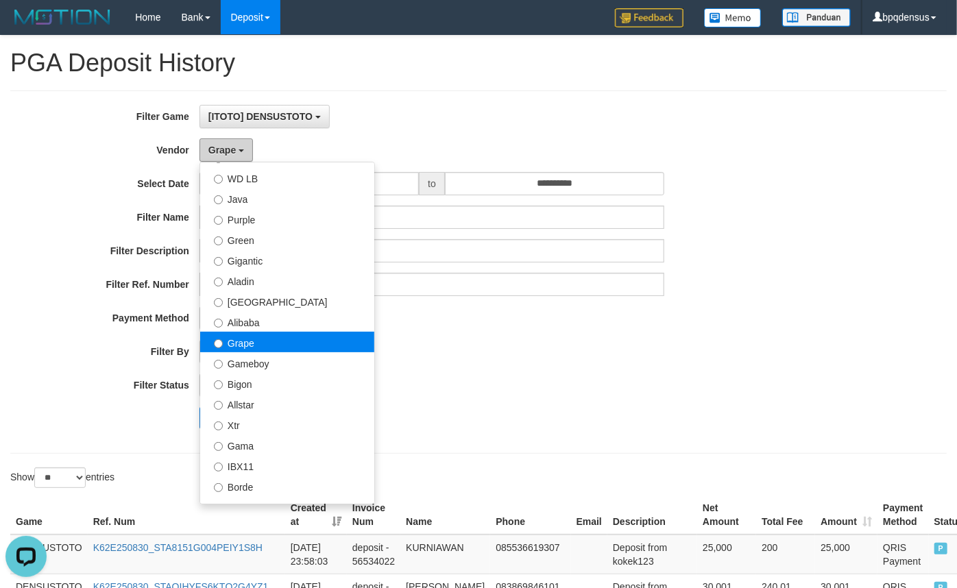
scroll to position [124, 0]
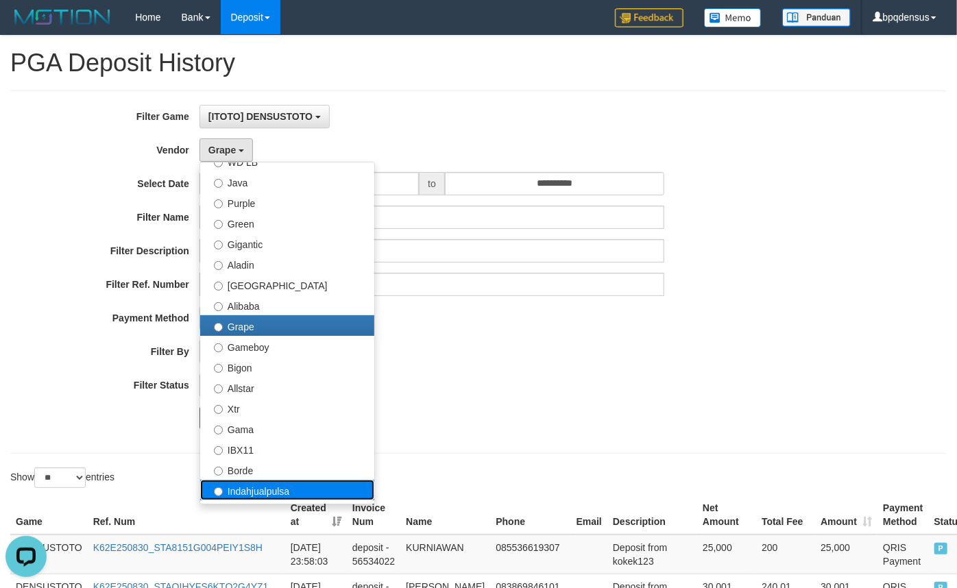
click at [238, 494] on label "Indahjualpulsa" at bounding box center [287, 490] width 174 height 21
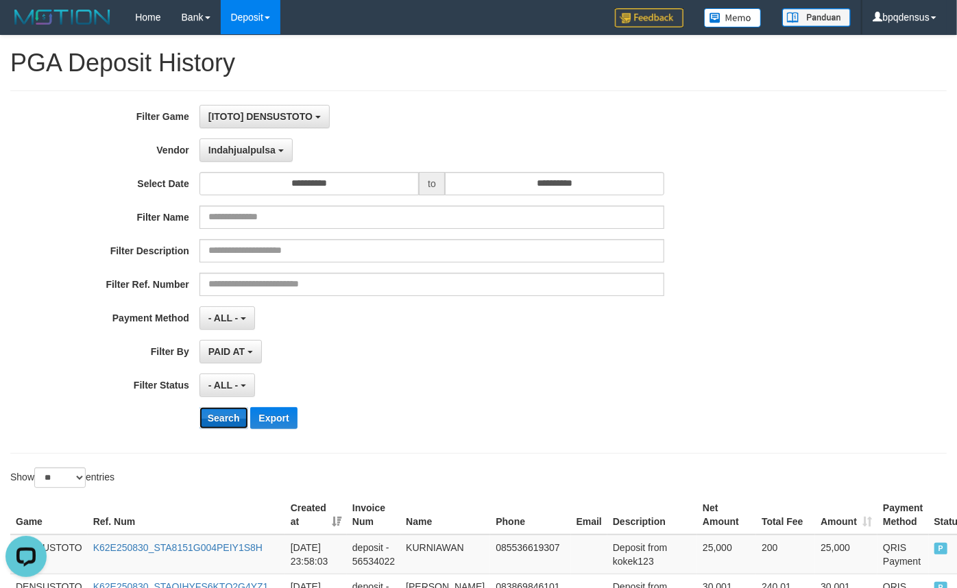
click at [226, 415] on button "Search" at bounding box center [224, 418] width 49 height 22
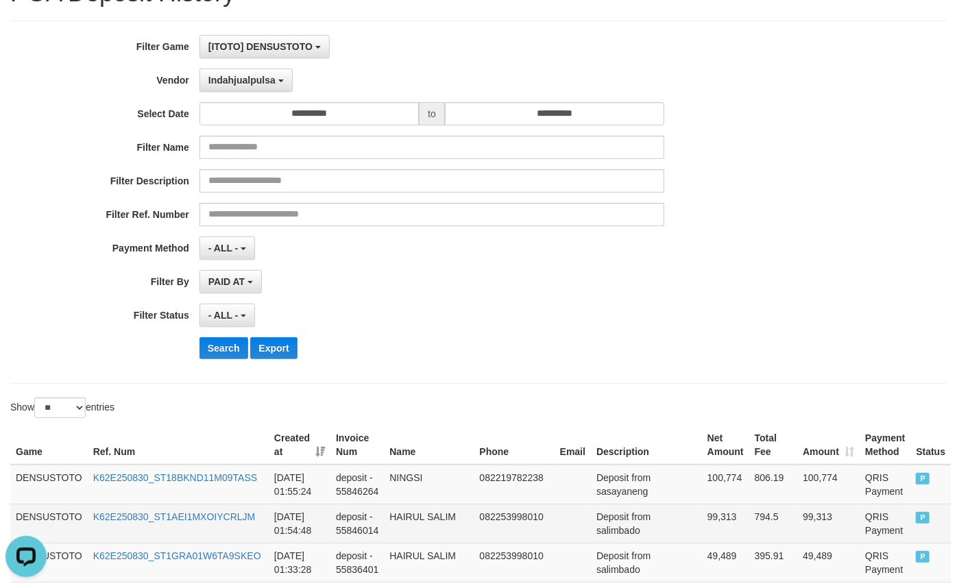
scroll to position [0, 0]
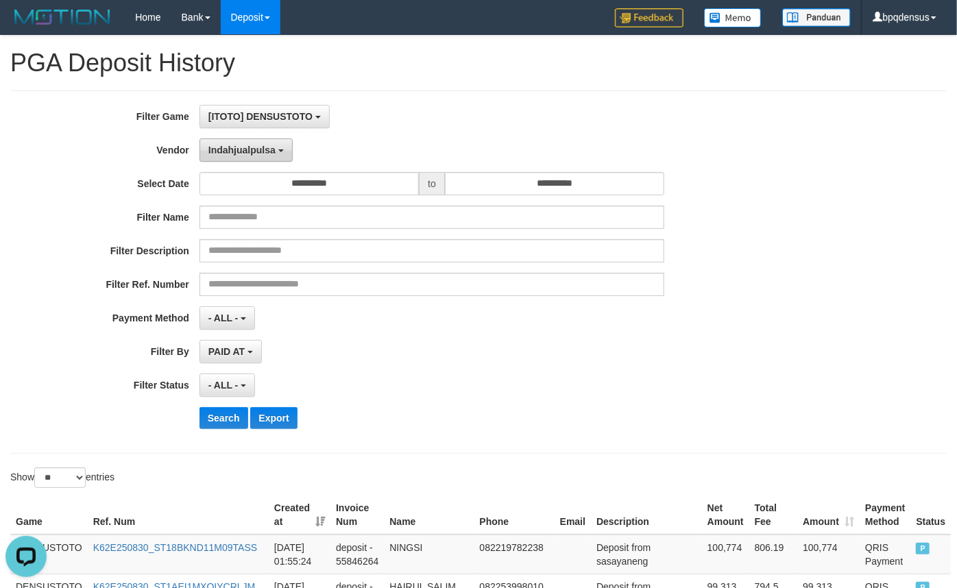
drag, startPoint x: 274, startPoint y: 158, endPoint x: 266, endPoint y: 195, distance: 37.9
click at [274, 158] on button "Indahjualpulsa" at bounding box center [246, 150] width 93 height 23
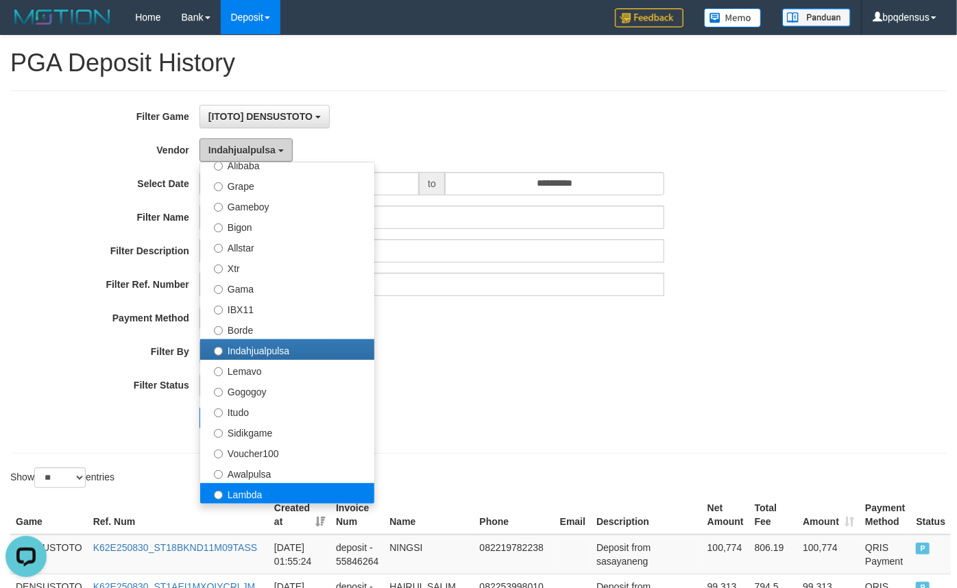
scroll to position [311, 0]
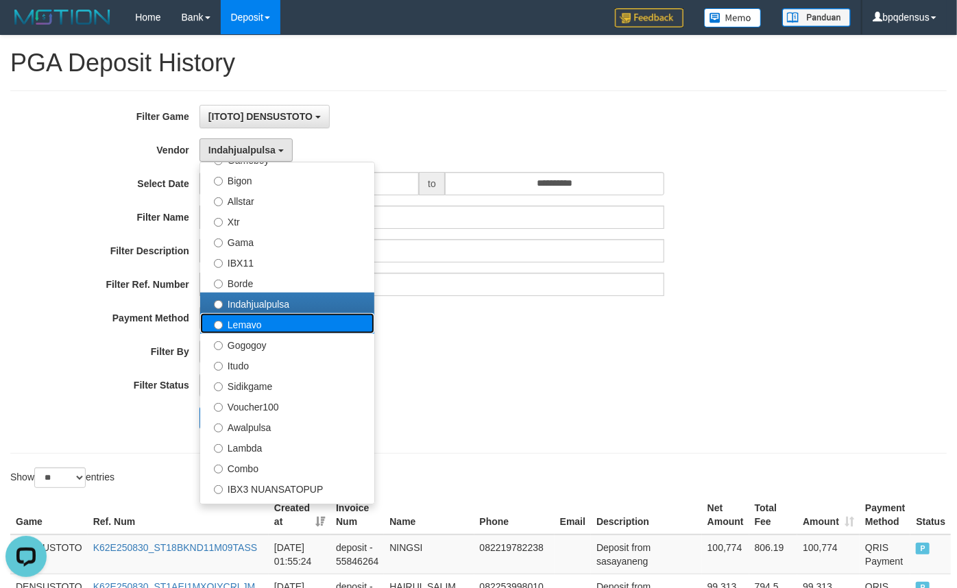
click at [259, 324] on label "Lemavo" at bounding box center [287, 323] width 174 height 21
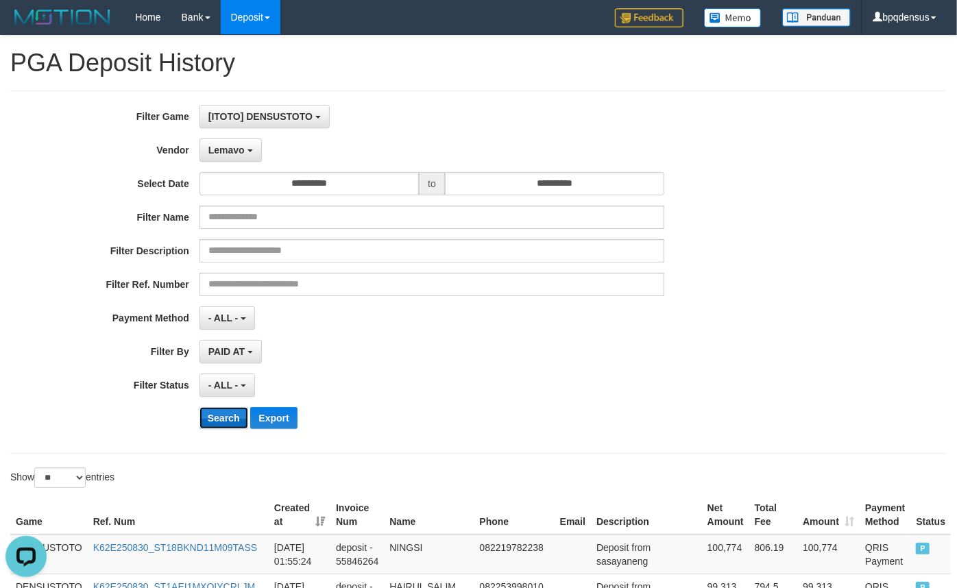
click at [227, 418] on button "Search" at bounding box center [224, 418] width 49 height 22
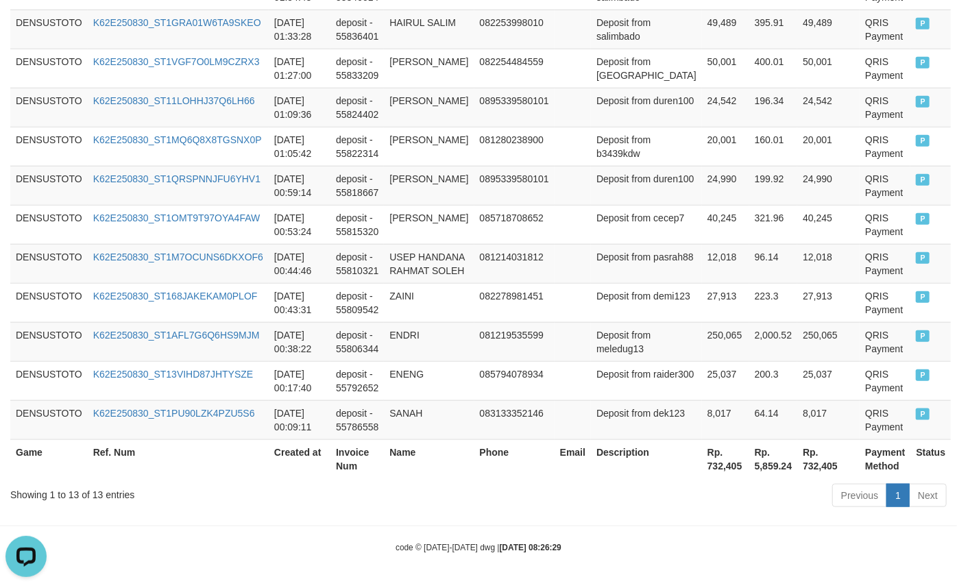
scroll to position [562, 0]
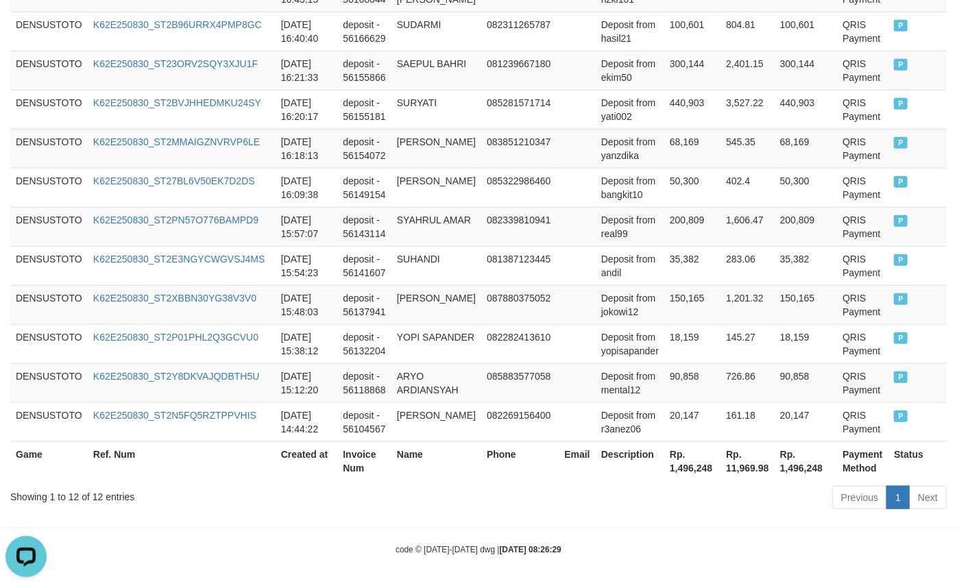
click at [219, 486] on div "Showing 1 to 12 of 12 entries" at bounding box center [199, 494] width 379 height 19
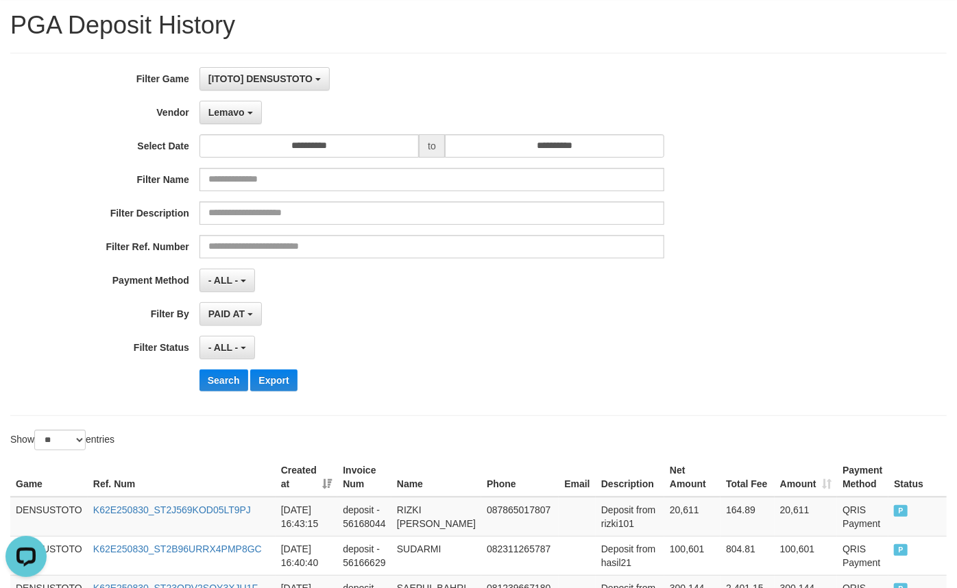
scroll to position [0, 0]
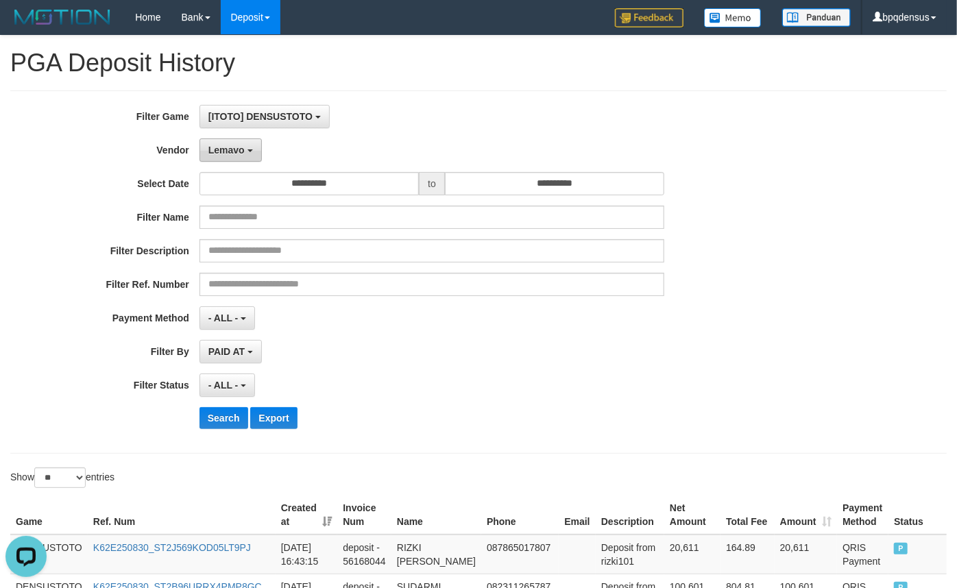
click at [248, 142] on button "Lemavo" at bounding box center [231, 150] width 62 height 23
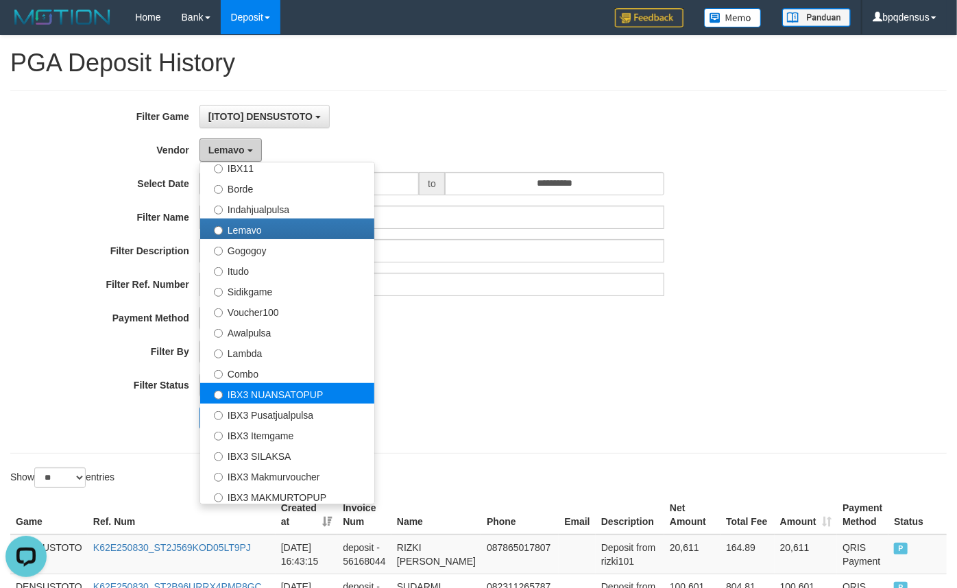
scroll to position [436, 0]
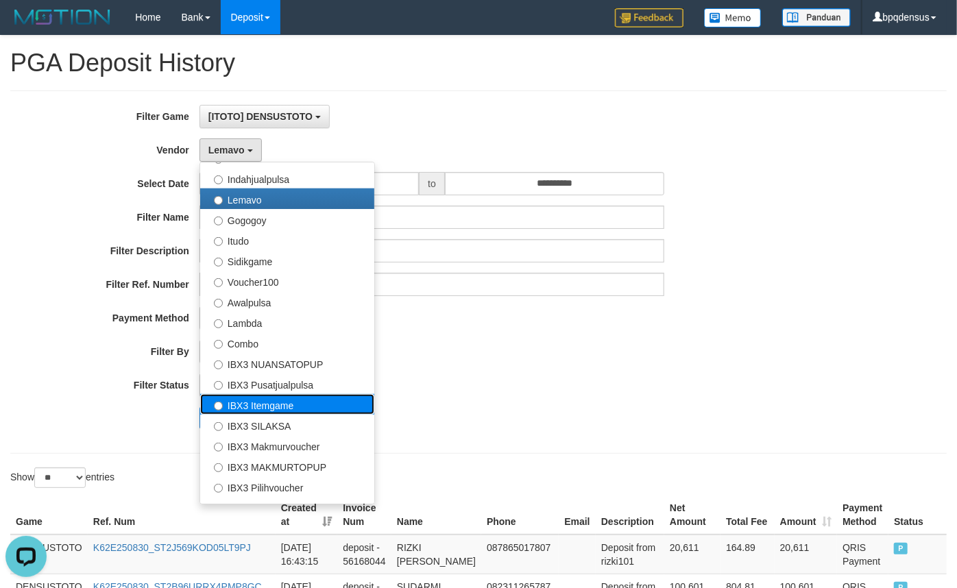
click at [253, 405] on label "IBX3 Itemgame" at bounding box center [287, 404] width 174 height 21
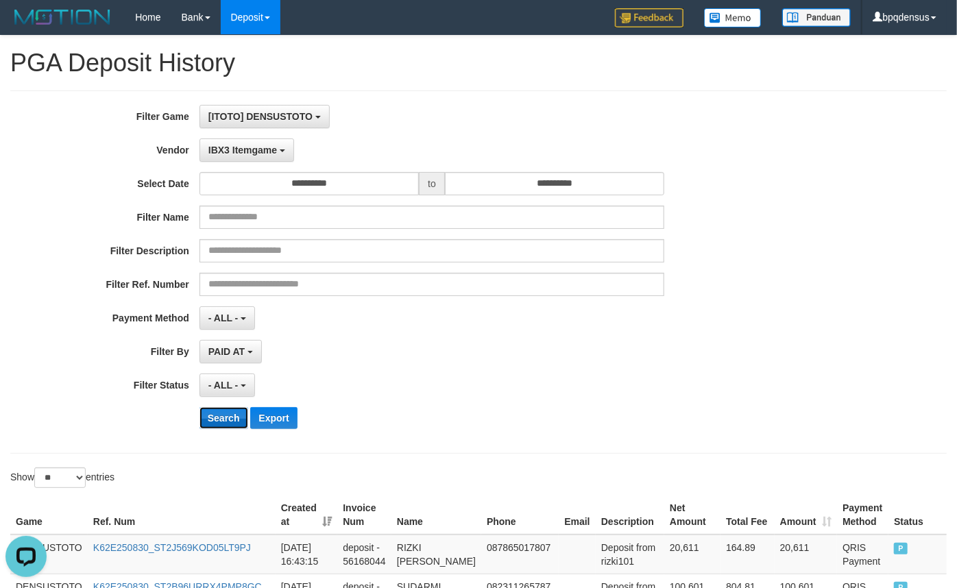
click at [235, 413] on button "Search" at bounding box center [224, 418] width 49 height 22
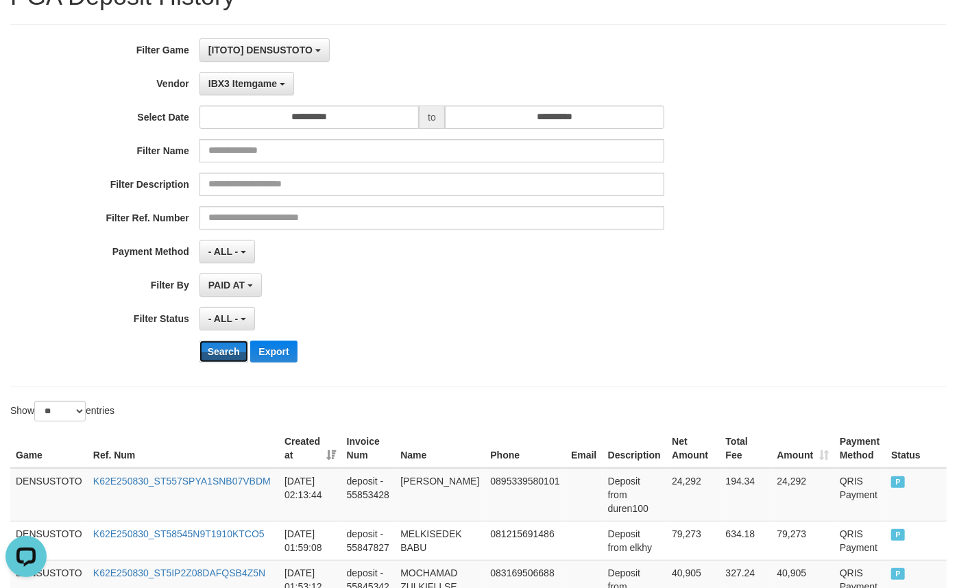
scroll to position [0, 0]
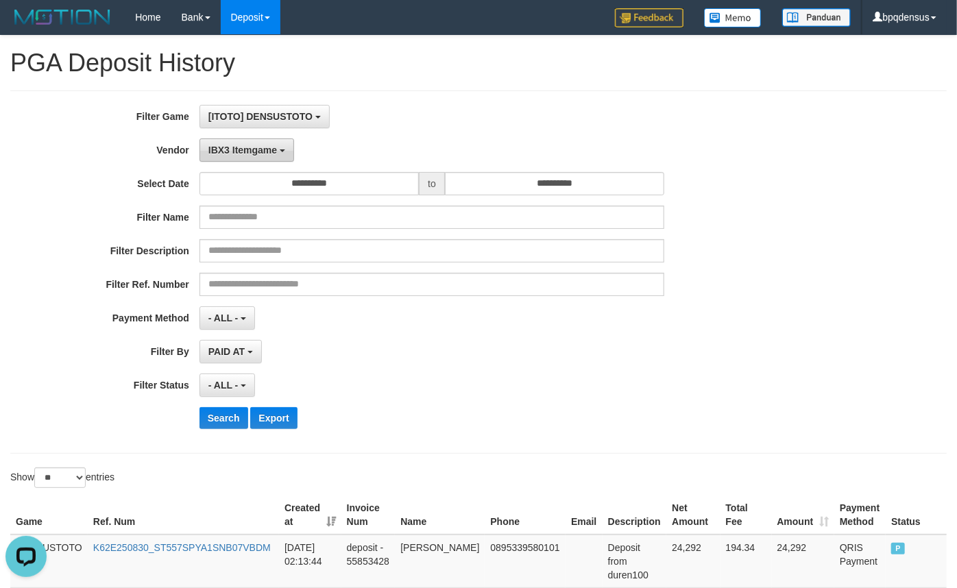
click at [267, 149] on span "IBX3 Itemgame" at bounding box center [242, 150] width 69 height 11
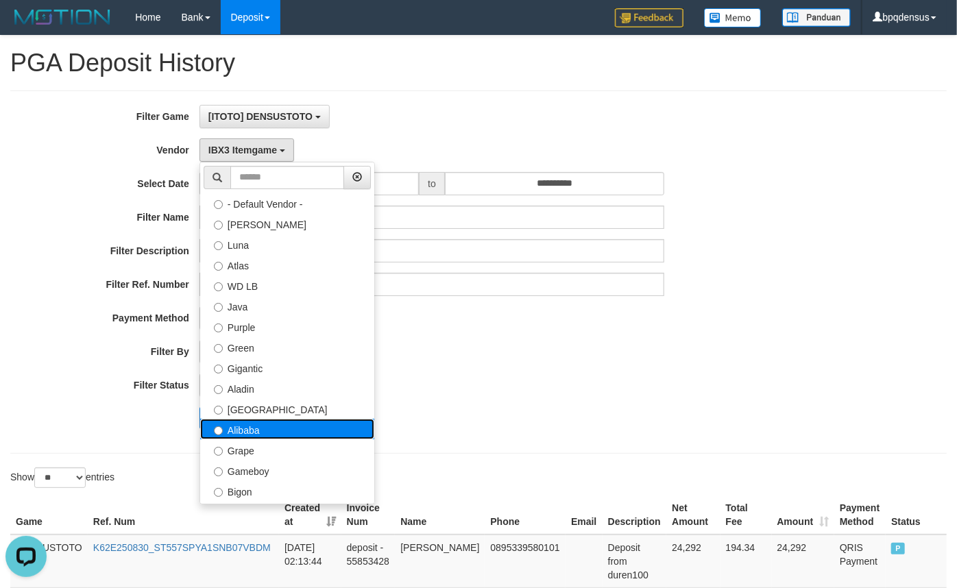
click at [265, 429] on label "Alibaba" at bounding box center [287, 429] width 174 height 21
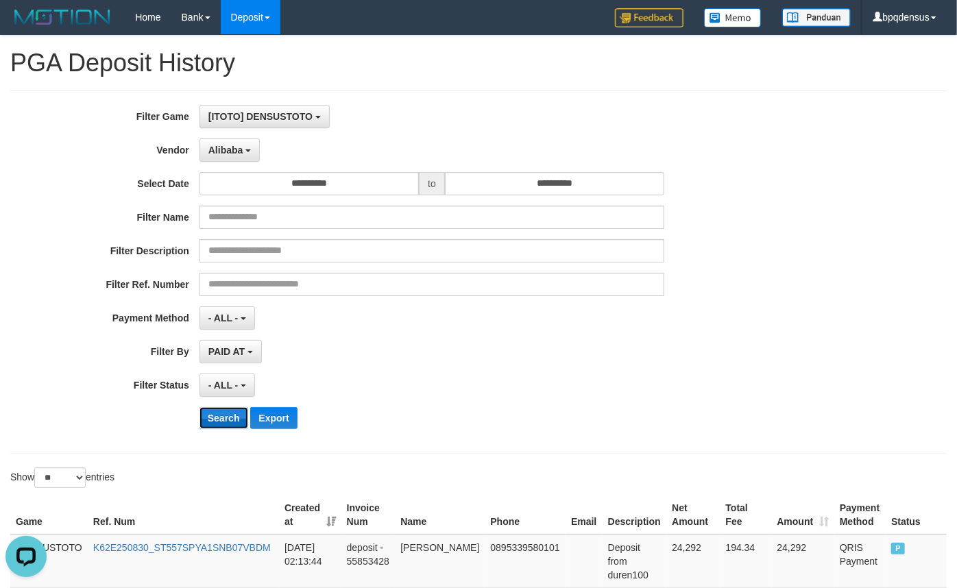
click at [224, 420] on button "Search" at bounding box center [224, 418] width 49 height 22
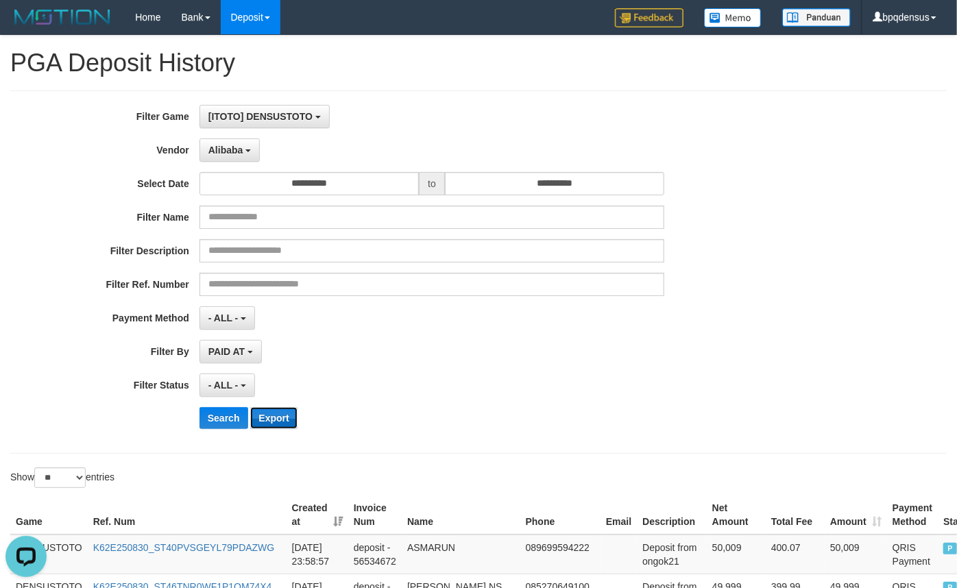
click at [278, 420] on button "Export" at bounding box center [273, 418] width 47 height 22
click at [233, 154] on span "Alibaba" at bounding box center [225, 150] width 35 height 11
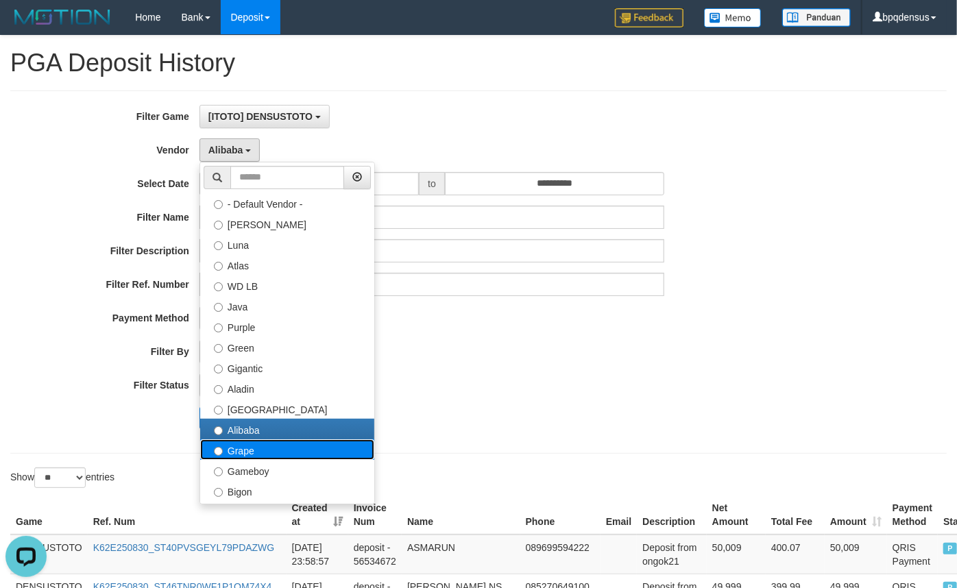
click at [243, 445] on label "Grape" at bounding box center [287, 450] width 174 height 21
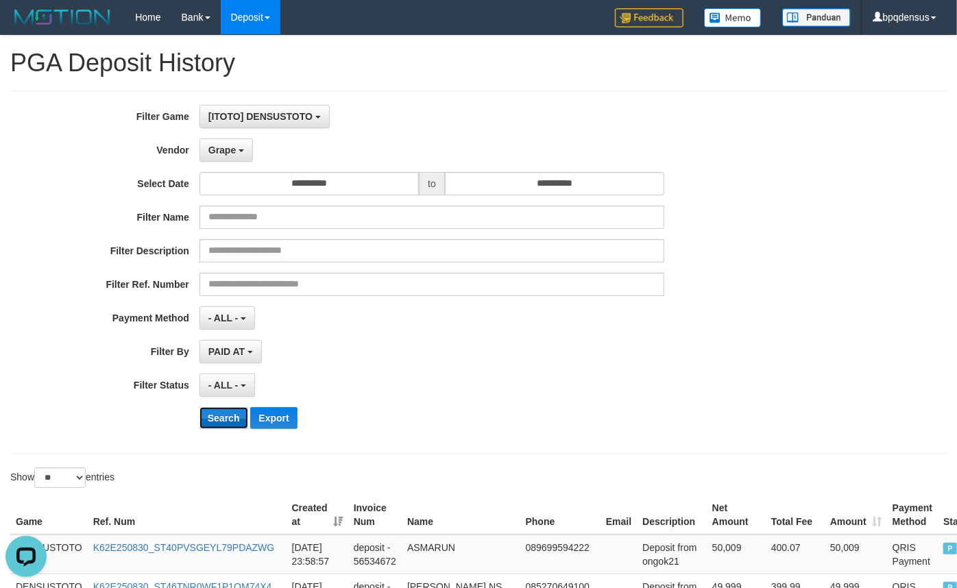
click at [220, 417] on button "Search" at bounding box center [224, 418] width 49 height 22
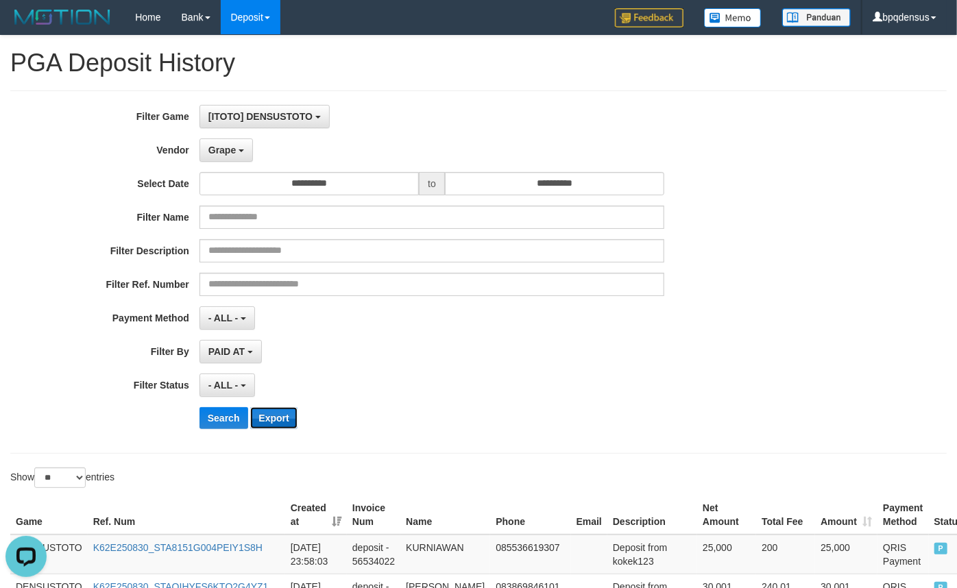
click at [265, 416] on button "Export" at bounding box center [273, 418] width 47 height 22
click at [553, 382] on div "- ALL - SELECT ALL - ALL - SELECT STATUS PENDING/UNPAID PAID CANCELED EXPIRED" at bounding box center [433, 385] width 466 height 23
click at [240, 156] on button "Grape" at bounding box center [226, 150] width 53 height 23
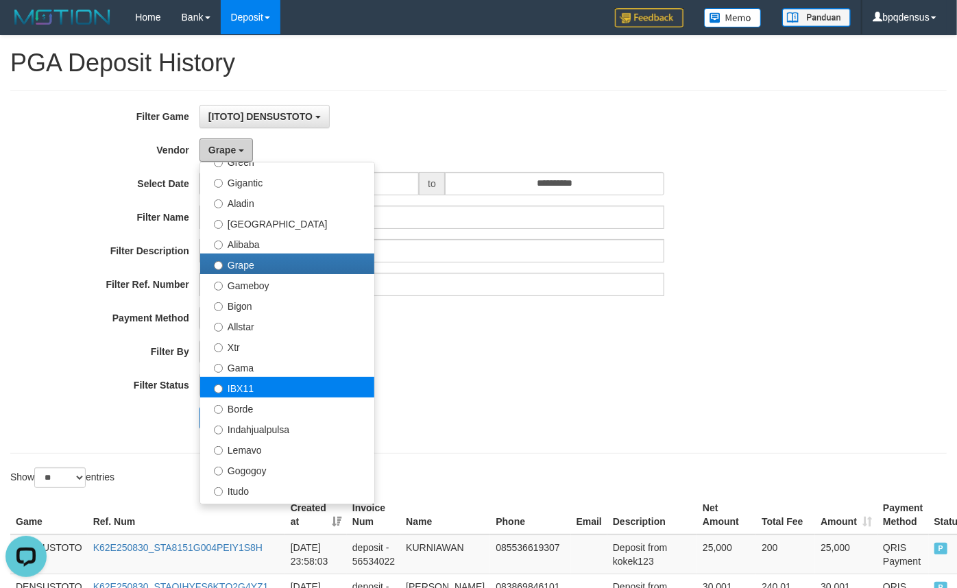
scroll to position [187, 0]
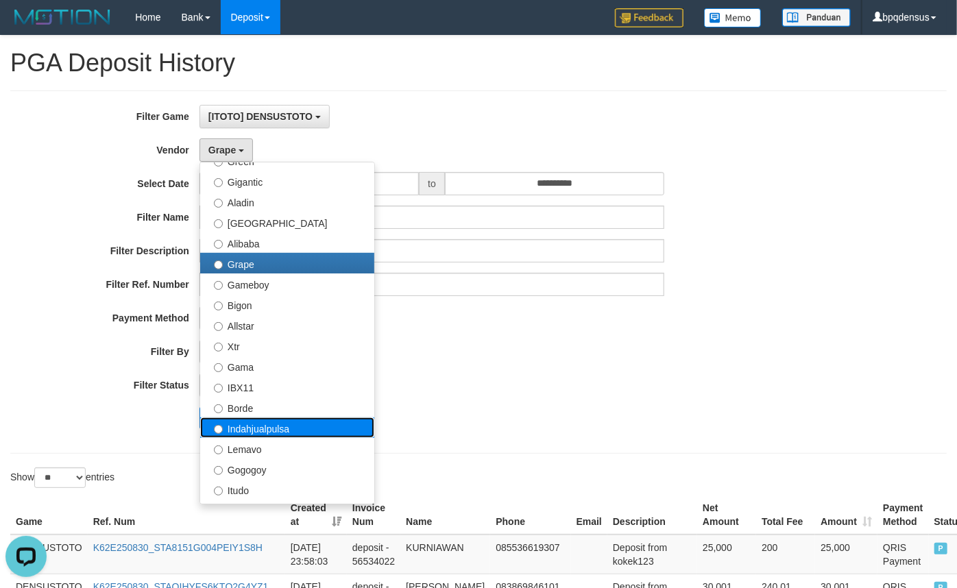
click at [261, 427] on label "Indahjualpulsa" at bounding box center [287, 428] width 174 height 21
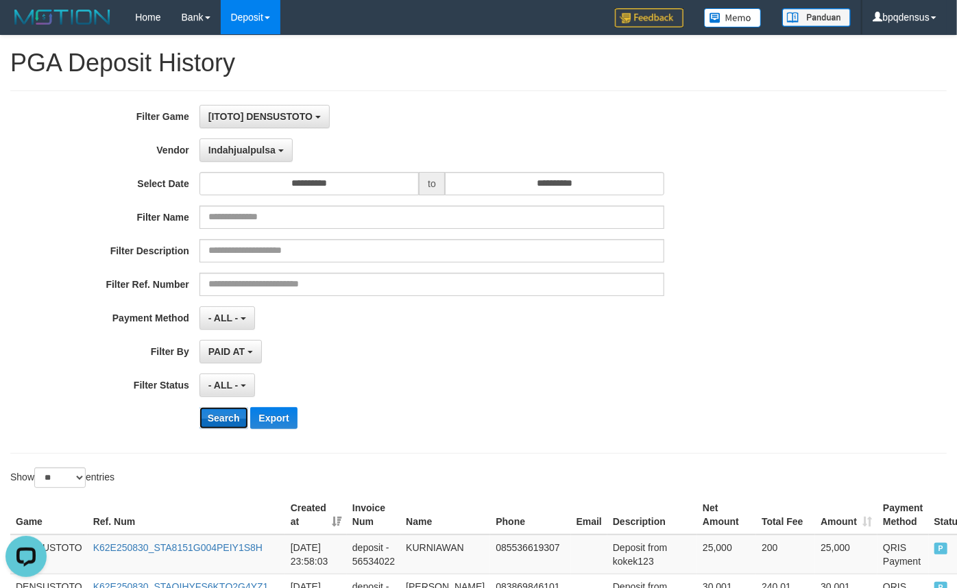
click at [230, 418] on button "Search" at bounding box center [224, 418] width 49 height 22
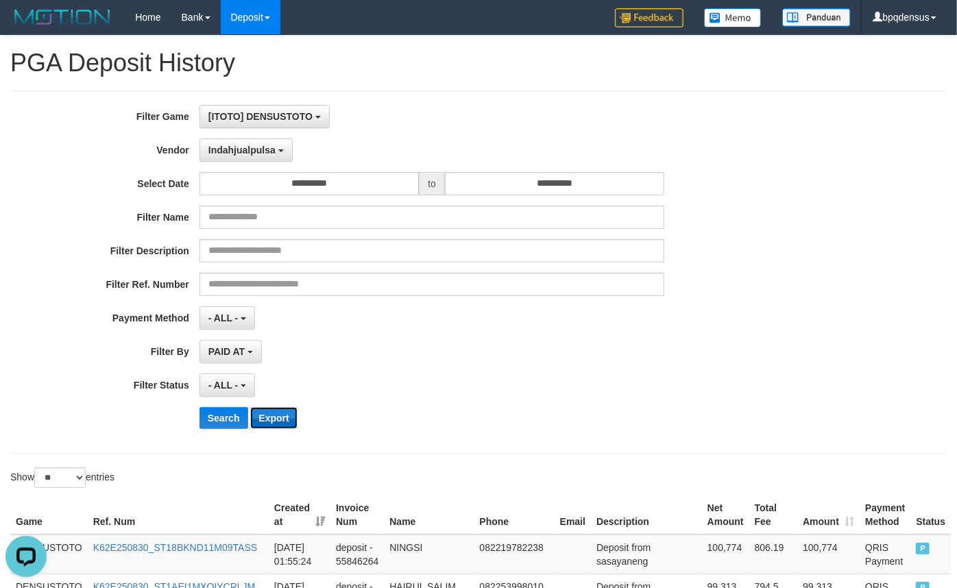
click at [274, 417] on button "Export" at bounding box center [273, 418] width 47 height 22
click at [270, 153] on span "Indahjualpulsa" at bounding box center [241, 150] width 67 height 11
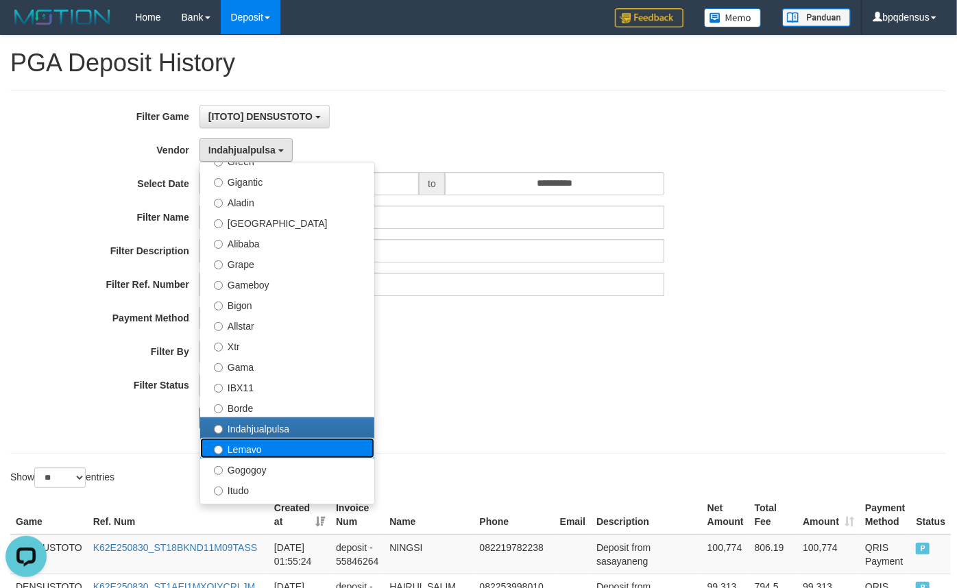
click at [267, 441] on label "Lemavo" at bounding box center [287, 448] width 174 height 21
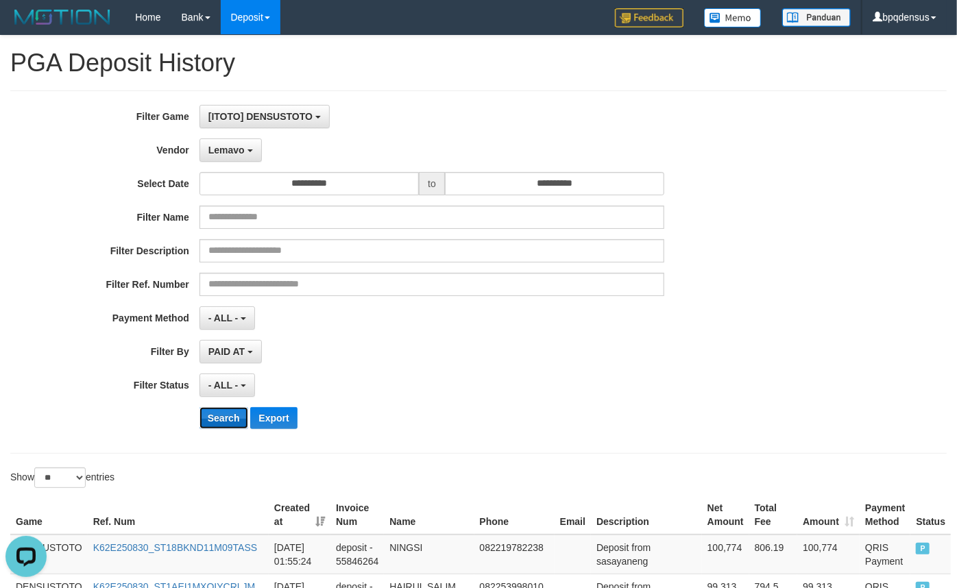
click at [228, 419] on button "Search" at bounding box center [224, 418] width 49 height 22
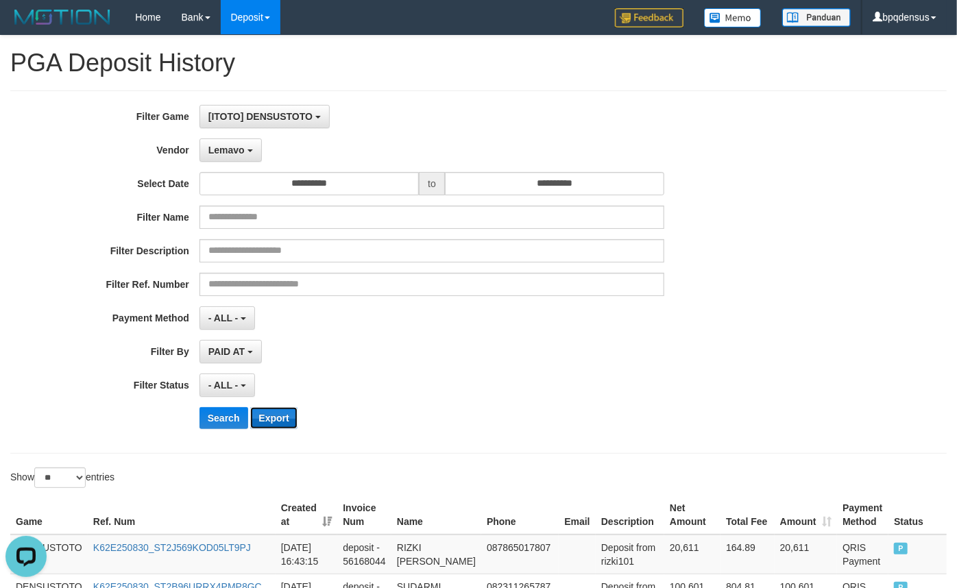
click at [287, 413] on button "Export" at bounding box center [273, 418] width 47 height 22
click at [247, 156] on button "Lemavo" at bounding box center [231, 150] width 62 height 23
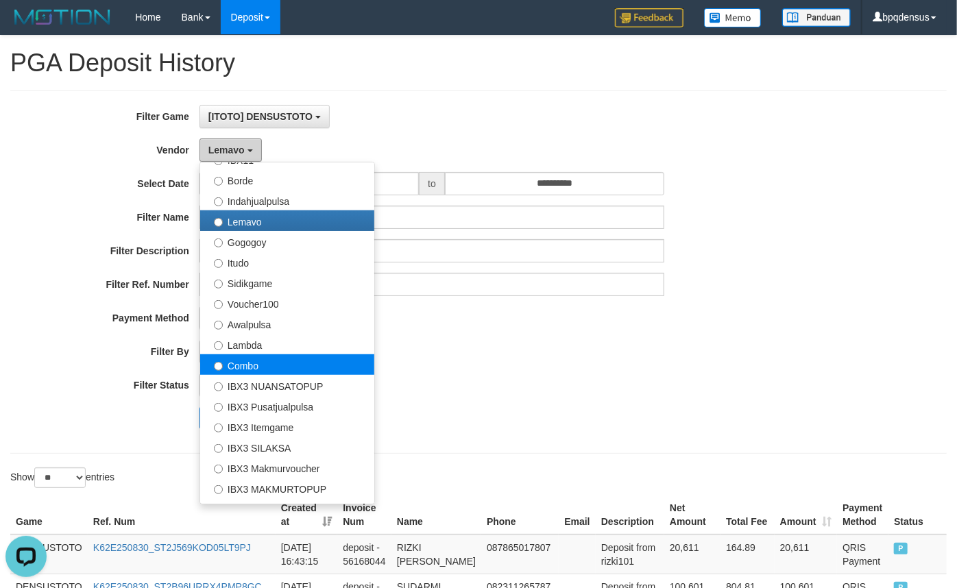
scroll to position [436, 0]
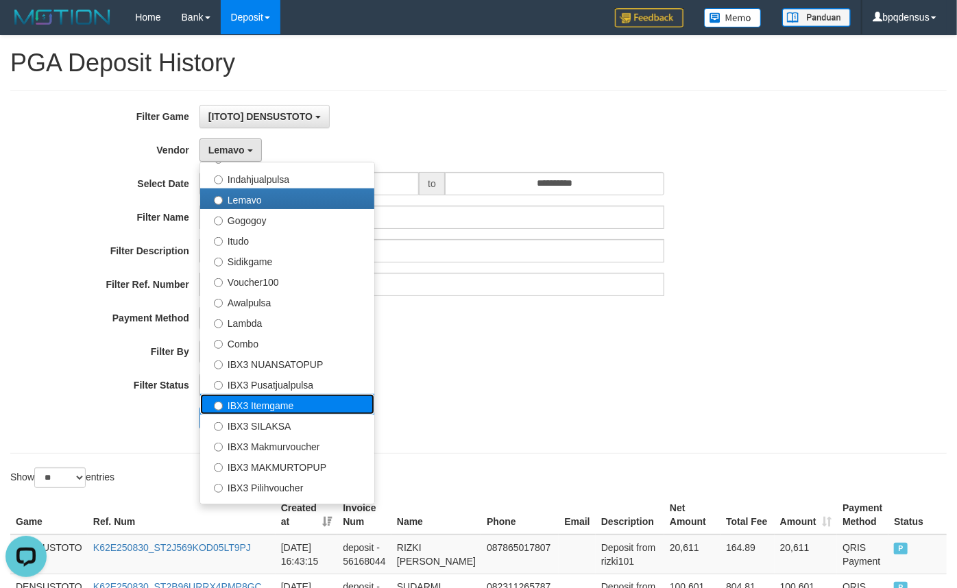
click at [270, 400] on label "IBX3 Itemgame" at bounding box center [287, 404] width 174 height 21
select select "**********"
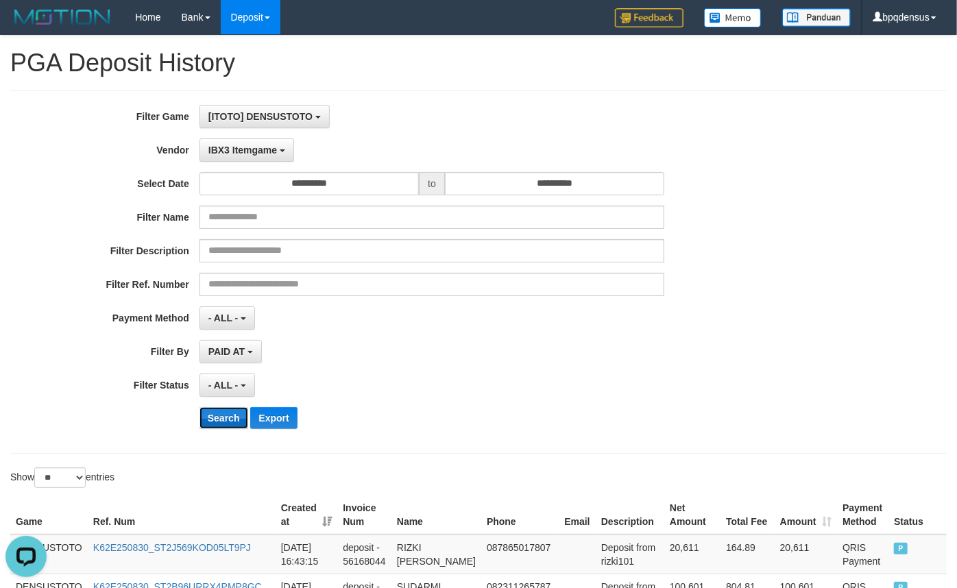
click at [237, 416] on button "Search" at bounding box center [224, 418] width 49 height 22
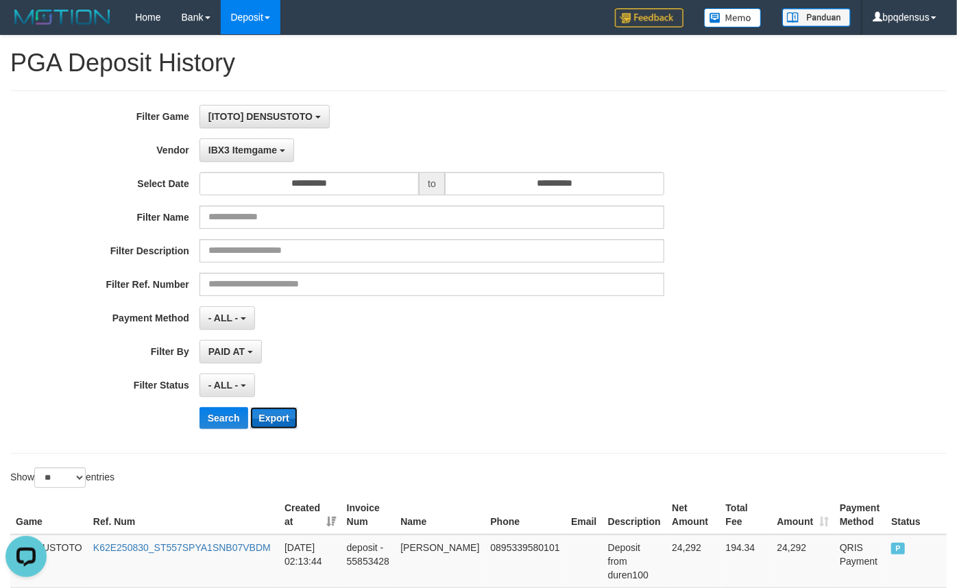
click at [281, 416] on button "Export" at bounding box center [273, 418] width 47 height 22
click at [251, 147] on span "IBX3 Itemgame" at bounding box center [242, 150] width 69 height 11
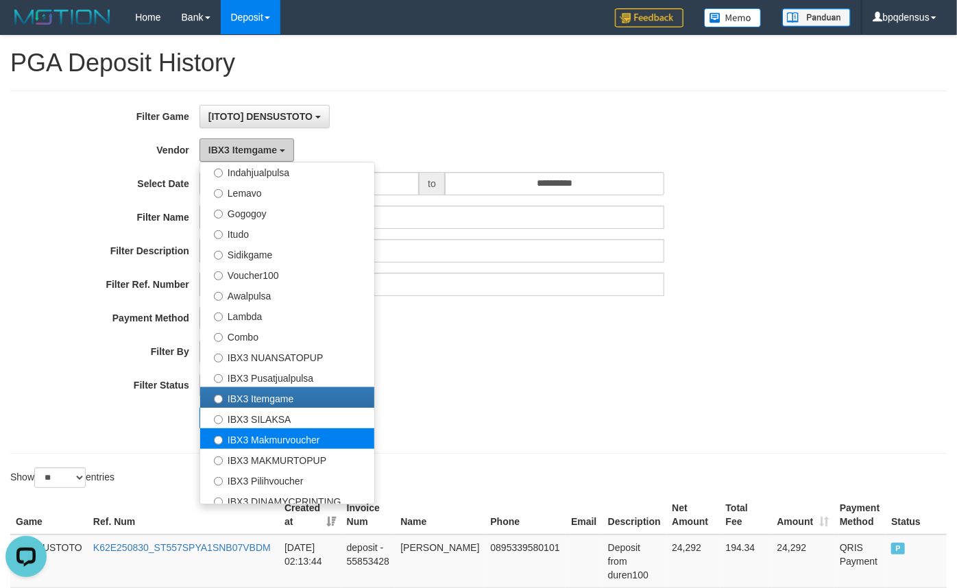
scroll to position [449, 0]
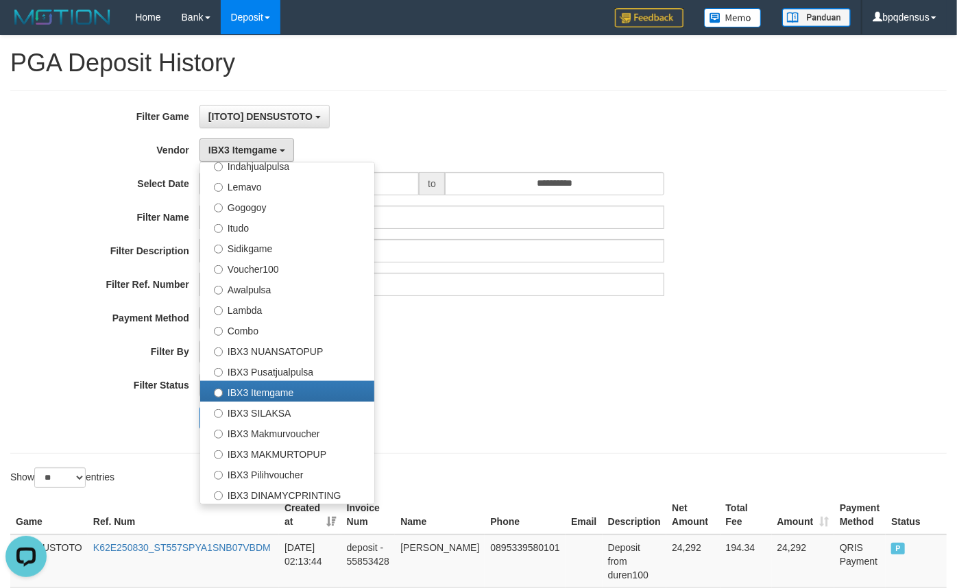
click at [439, 411] on div "Search Export" at bounding box center [499, 418] width 599 height 22
